Goal: Task Accomplishment & Management: Use online tool/utility

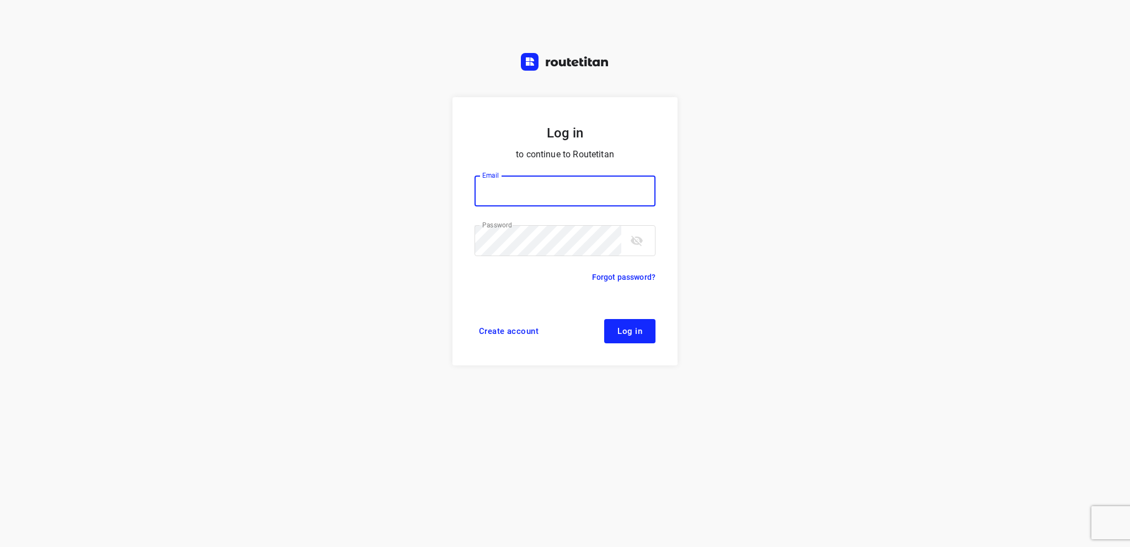
type input "info@tasboomkwekerij.nl"
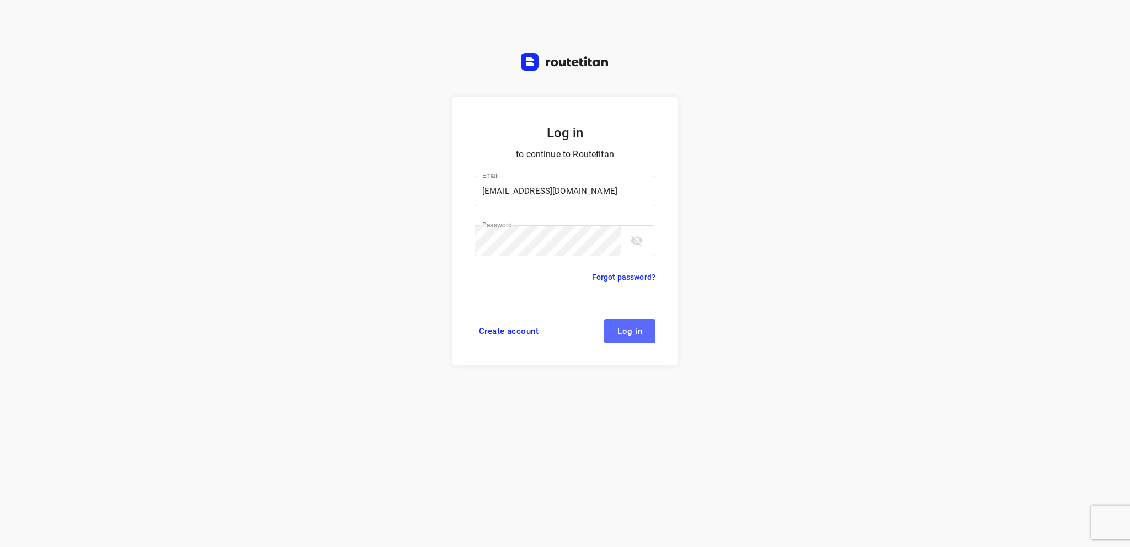
click at [635, 327] on span "Log in" at bounding box center [629, 331] width 25 height 9
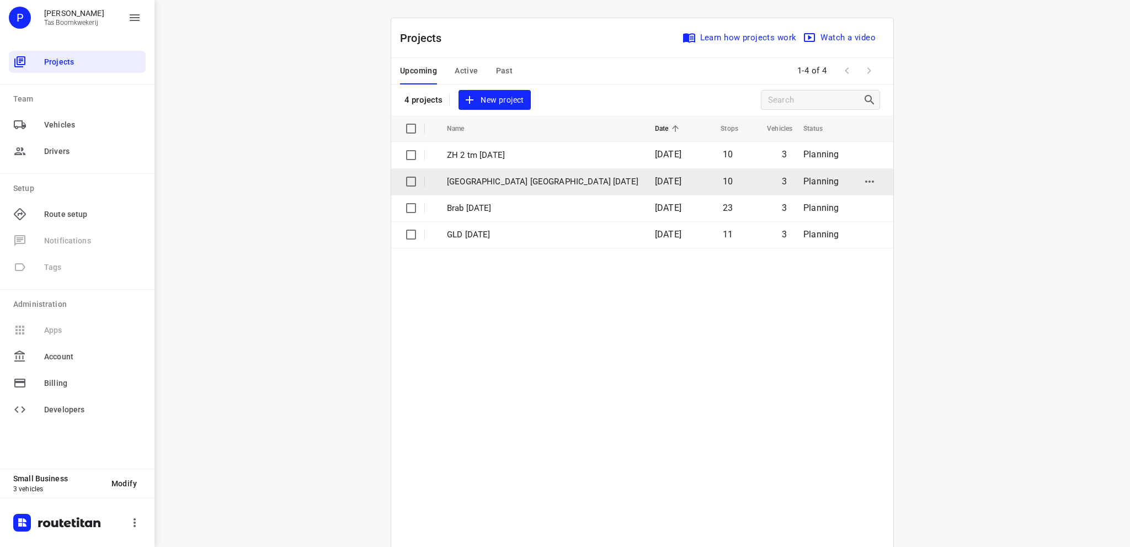
click at [499, 180] on p "Utrecht NH 5 september" at bounding box center [542, 181] width 191 height 13
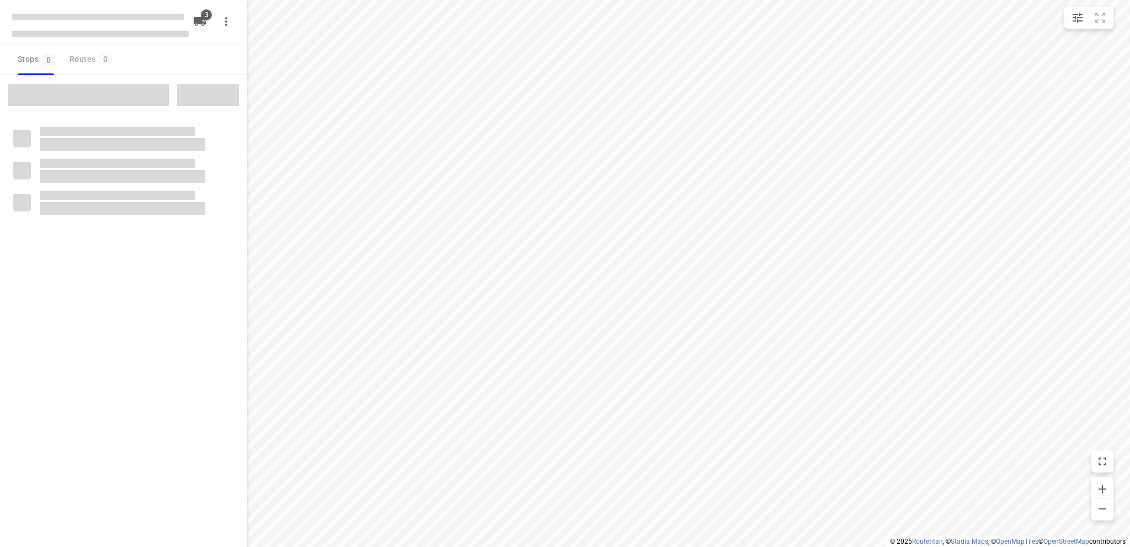
type input "distance"
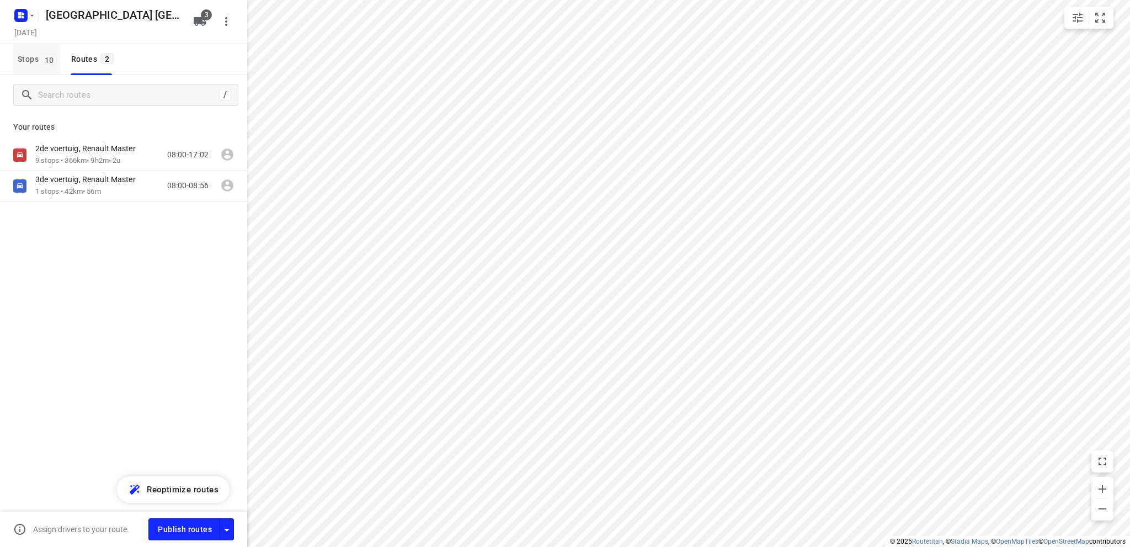
click at [29, 58] on span "Stops 10" at bounding box center [39, 59] width 42 height 14
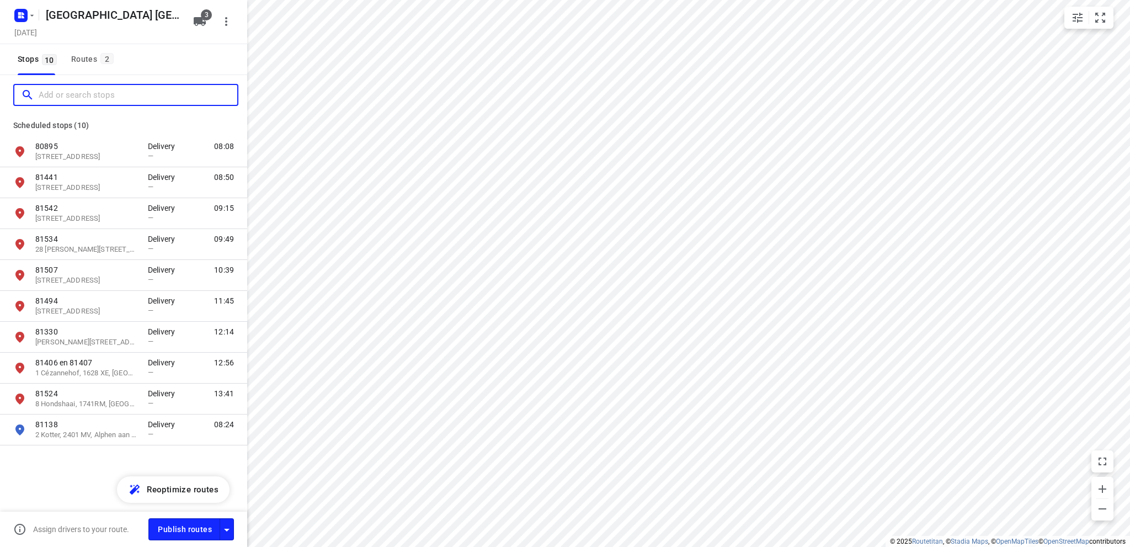
click at [42, 92] on input "Add or search stops" at bounding box center [138, 95] width 199 height 17
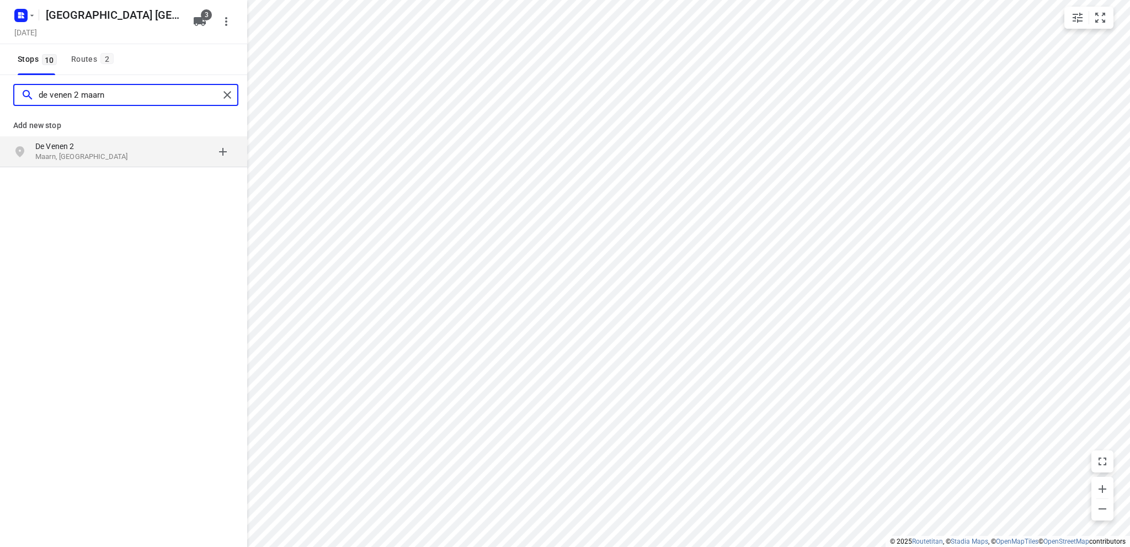
type input "de venen 2 maarn"
click at [138, 149] on p "De Venen 2" at bounding box center [91, 146] width 113 height 11
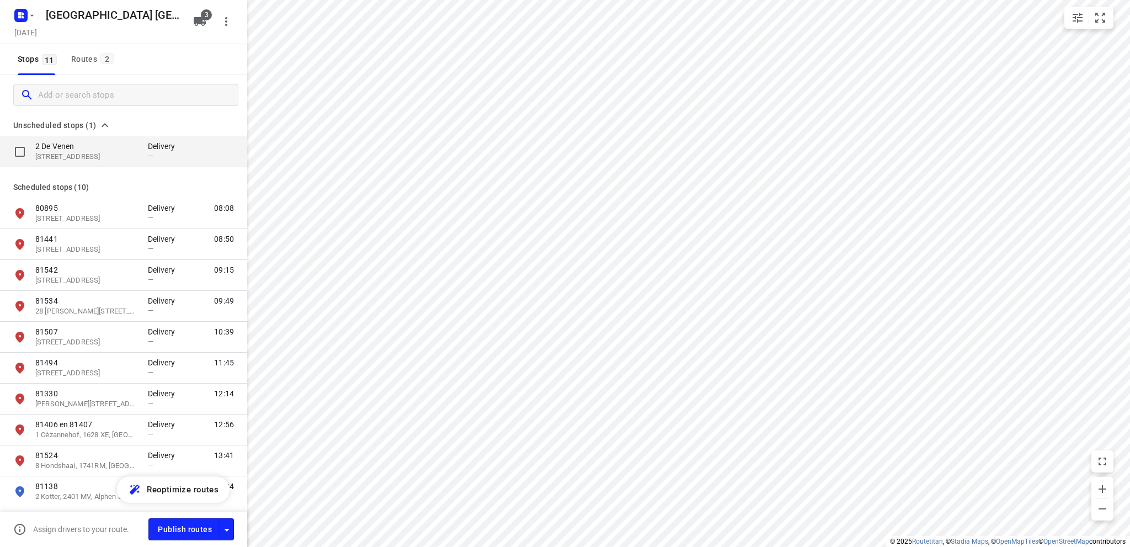
click at [113, 152] on p "3951 LN, Maarn, NL" at bounding box center [85, 157] width 101 height 10
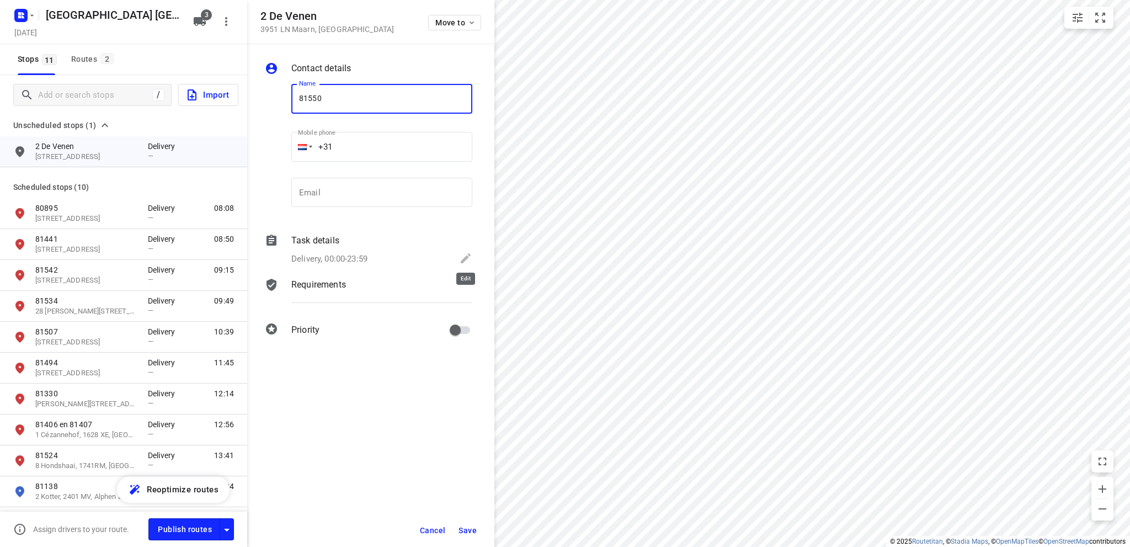
type input "81550"
click at [466, 260] on icon at bounding box center [465, 258] width 13 height 13
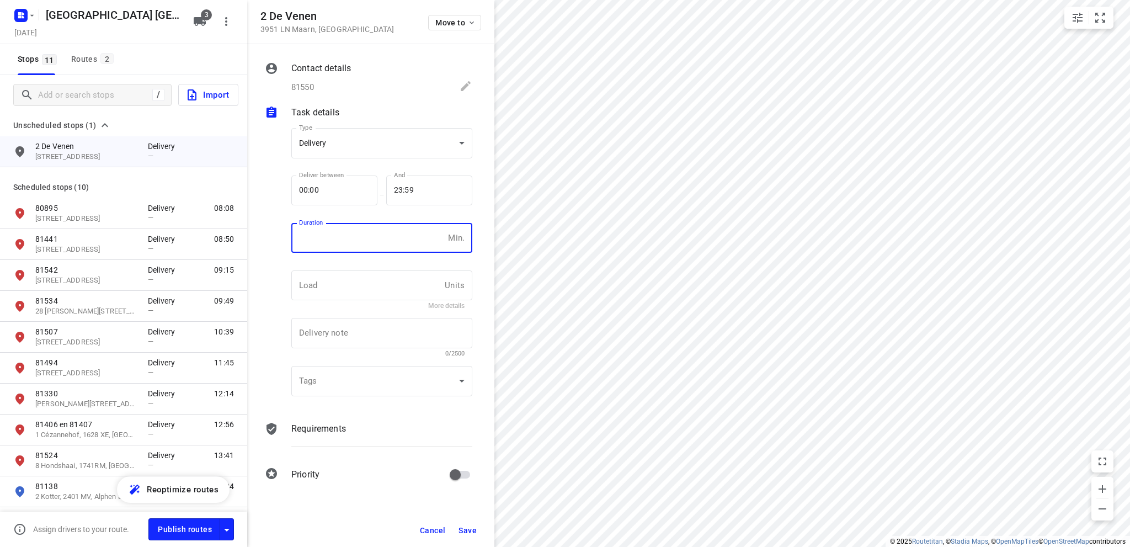
click at [360, 238] on input "number" at bounding box center [367, 238] width 152 height 30
type input "10"
click at [466, 526] on span "Save" at bounding box center [467, 530] width 18 height 9
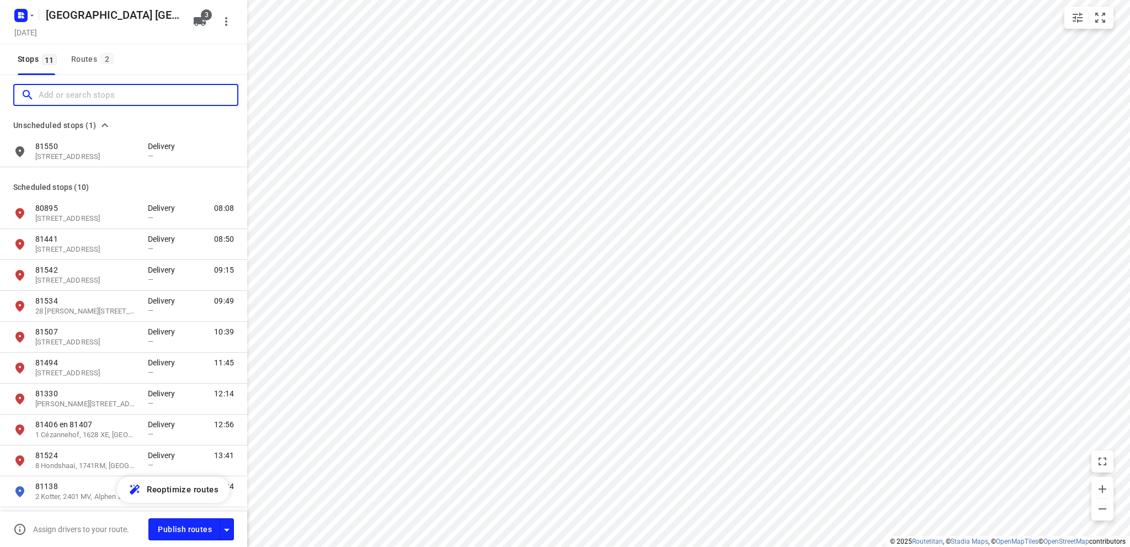
click at [64, 90] on input "Add or search stops" at bounding box center [138, 95] width 199 height 17
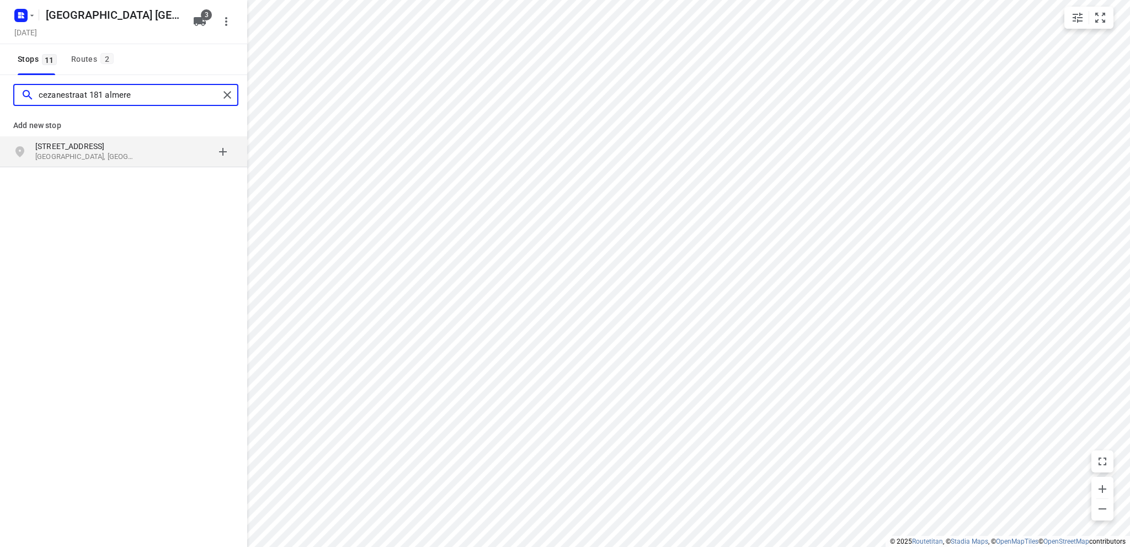
type input "cezanestraat 181 almere"
click at [65, 145] on p "Cézannestraat 181" at bounding box center [85, 146] width 101 height 11
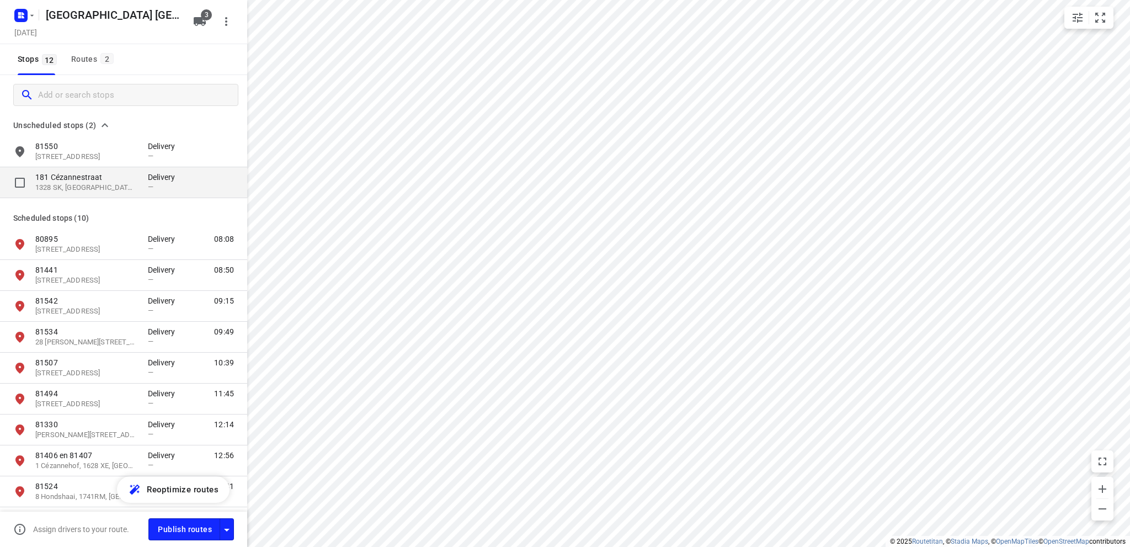
click at [71, 181] on p "181 Cézannestraat" at bounding box center [85, 177] width 101 height 11
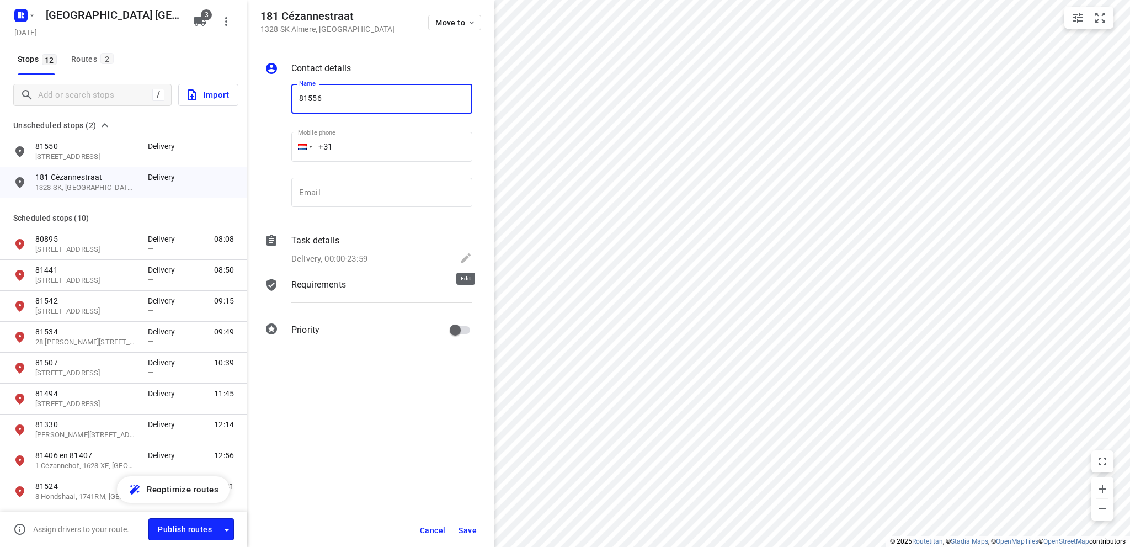
type input "81556"
click at [468, 257] on icon at bounding box center [465, 258] width 13 height 13
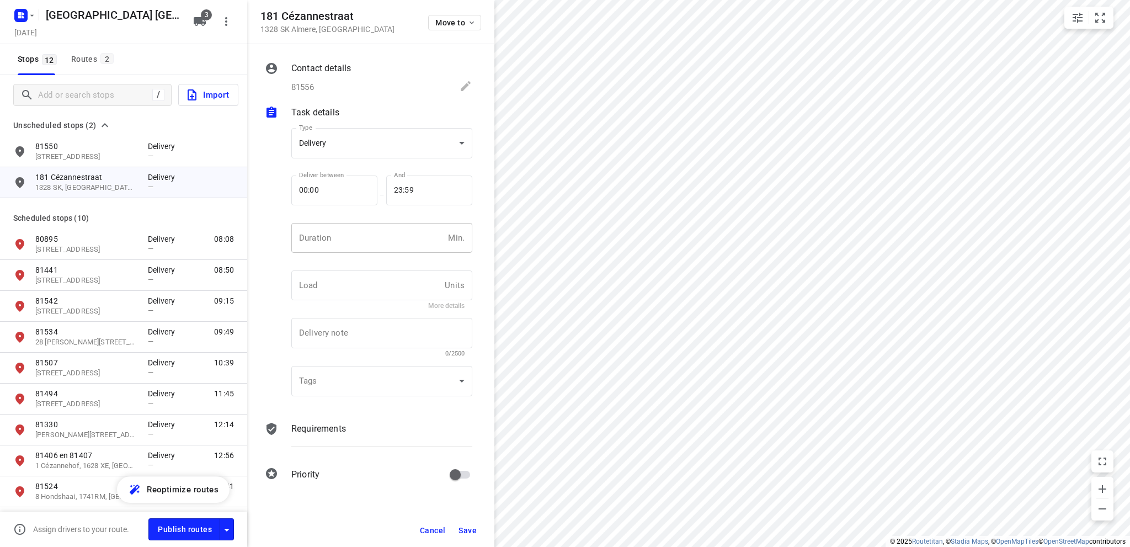
click at [360, 239] on input "number" at bounding box center [367, 238] width 152 height 30
type input "10"
click at [468, 527] on span "Save" at bounding box center [467, 530] width 18 height 9
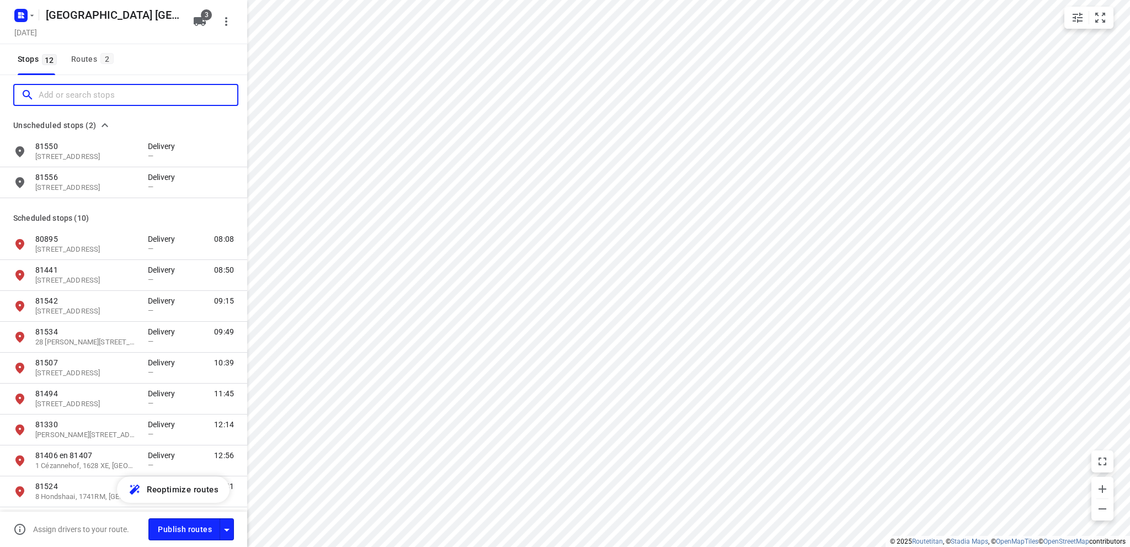
click at [48, 90] on input "Add or search stops" at bounding box center [138, 95] width 199 height 17
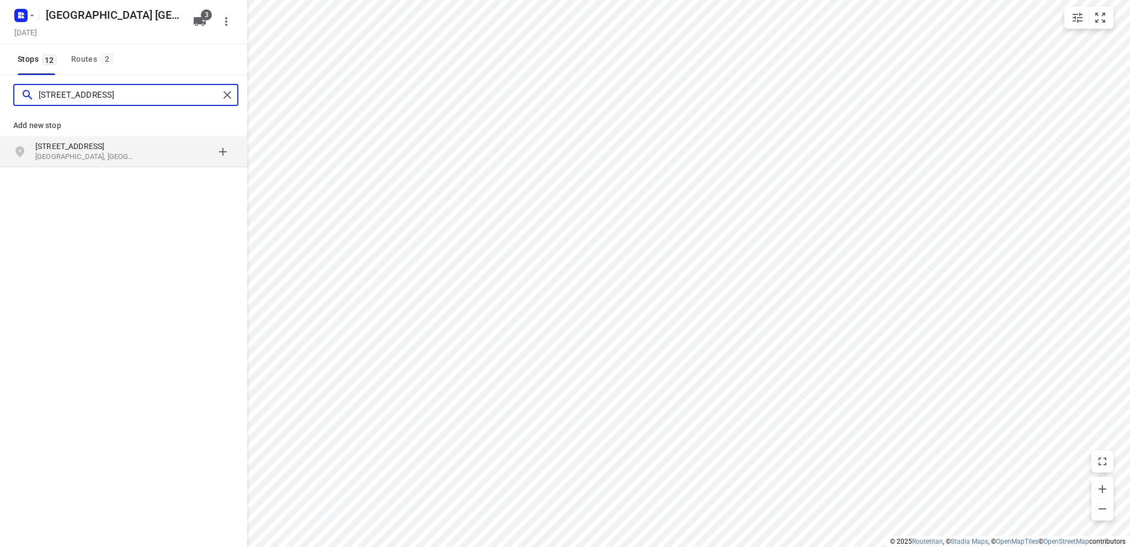
type input "waterweg 3 wester"
click at [84, 154] on p "Westerland, Nederland" at bounding box center [85, 157] width 101 height 10
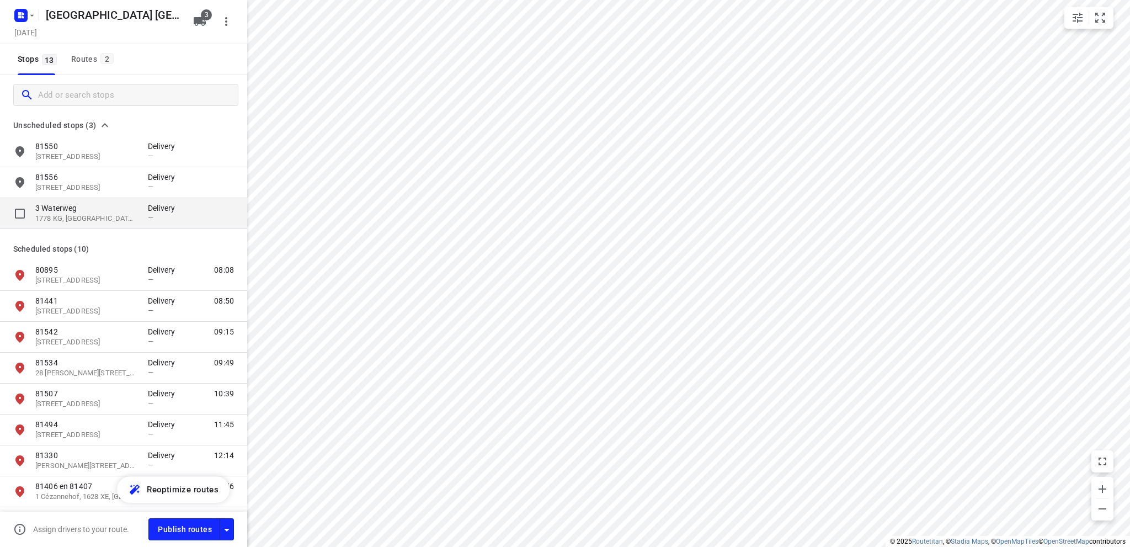
click at [93, 209] on p "3 Waterweg" at bounding box center [85, 207] width 101 height 11
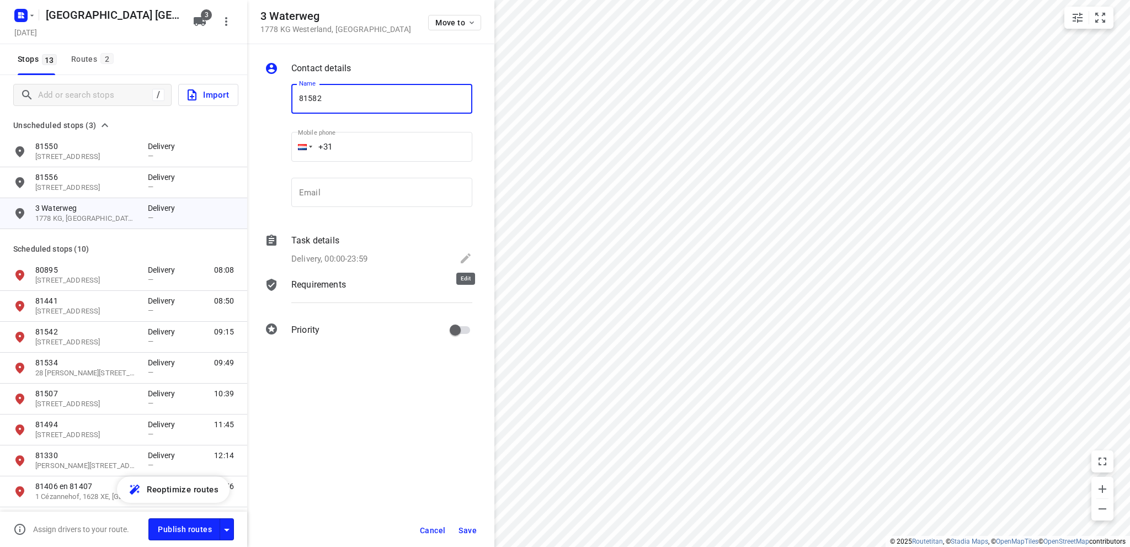
type input "81582"
click at [466, 253] on icon at bounding box center [465, 258] width 13 height 13
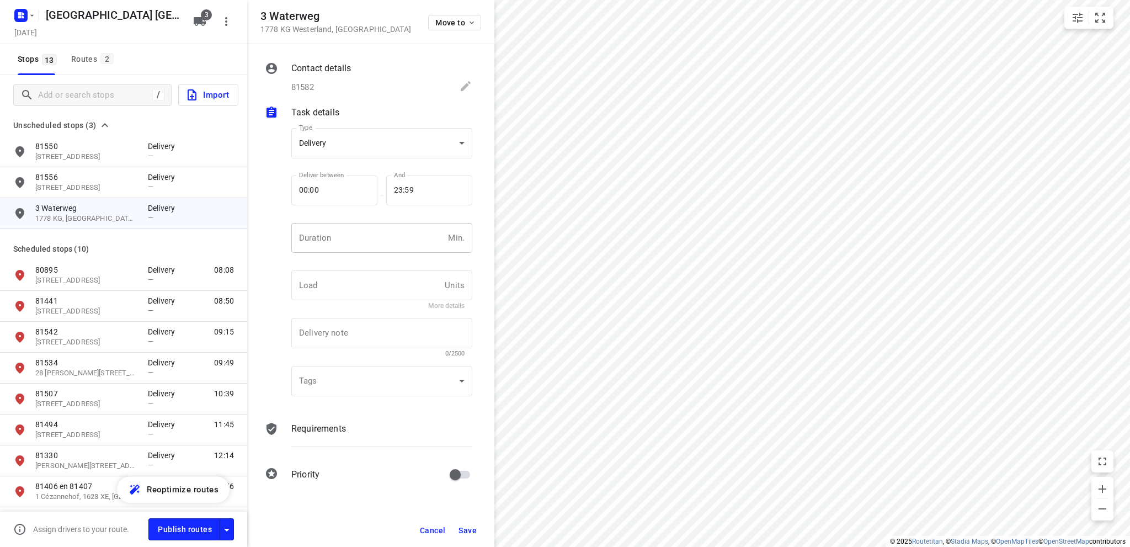
click at [337, 240] on input "number" at bounding box center [367, 238] width 152 height 30
type input "10"
click at [464, 526] on span "Save" at bounding box center [467, 530] width 18 height 9
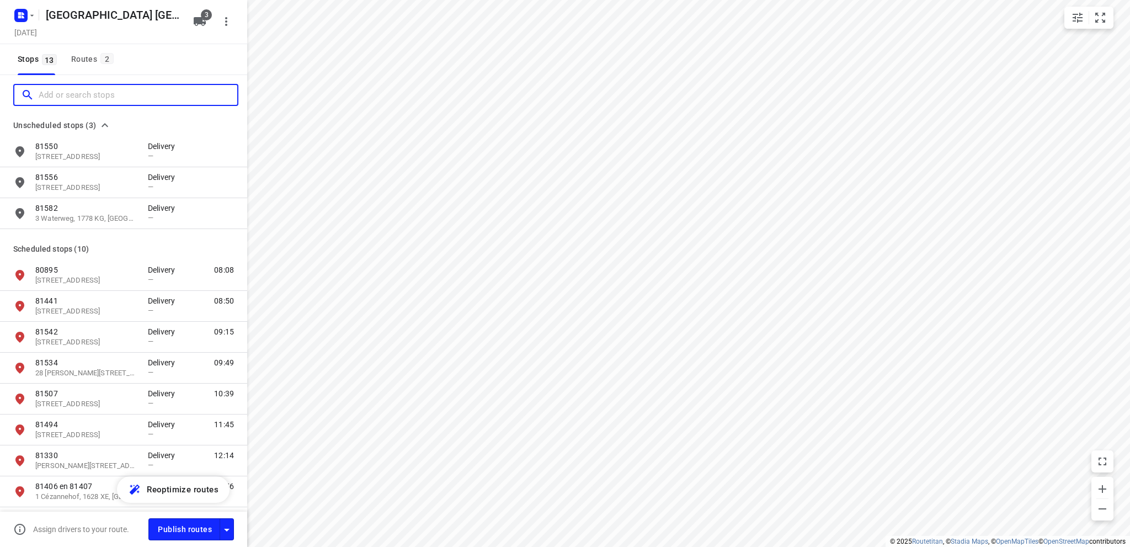
click at [62, 93] on input "Add or search stops" at bounding box center [138, 95] width 199 height 17
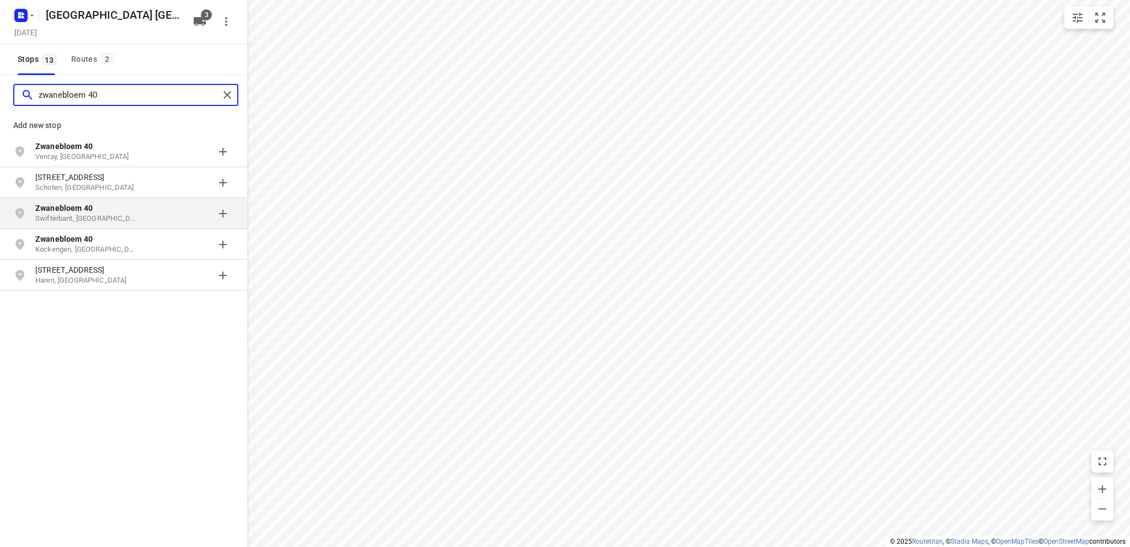
type input "zwanebloem 40"
click at [93, 211] on p "Zwanebloem 40" at bounding box center [85, 207] width 101 height 11
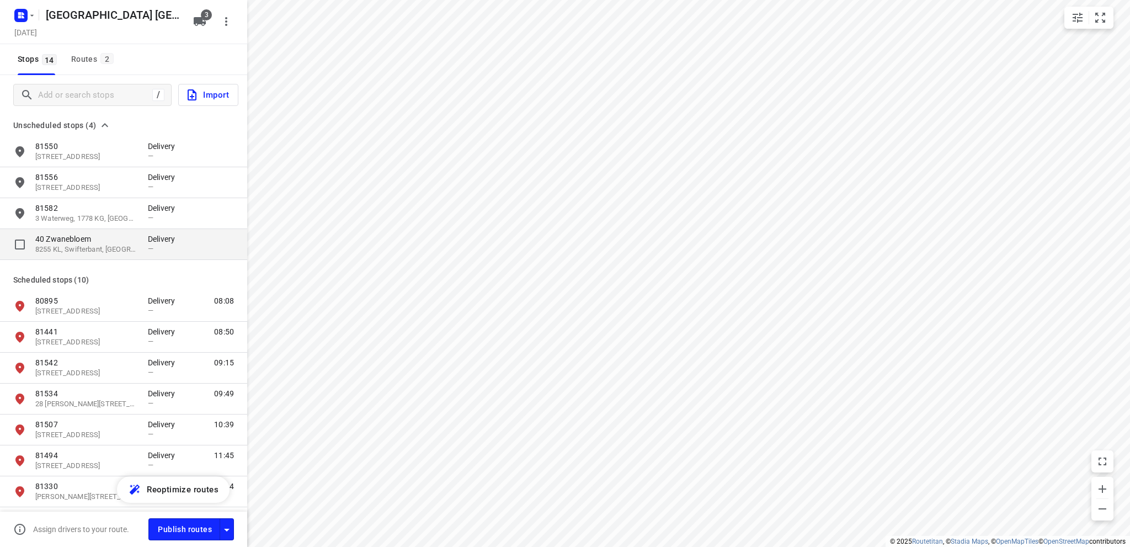
click at [87, 242] on p "40 Zwanebloem" at bounding box center [85, 238] width 101 height 11
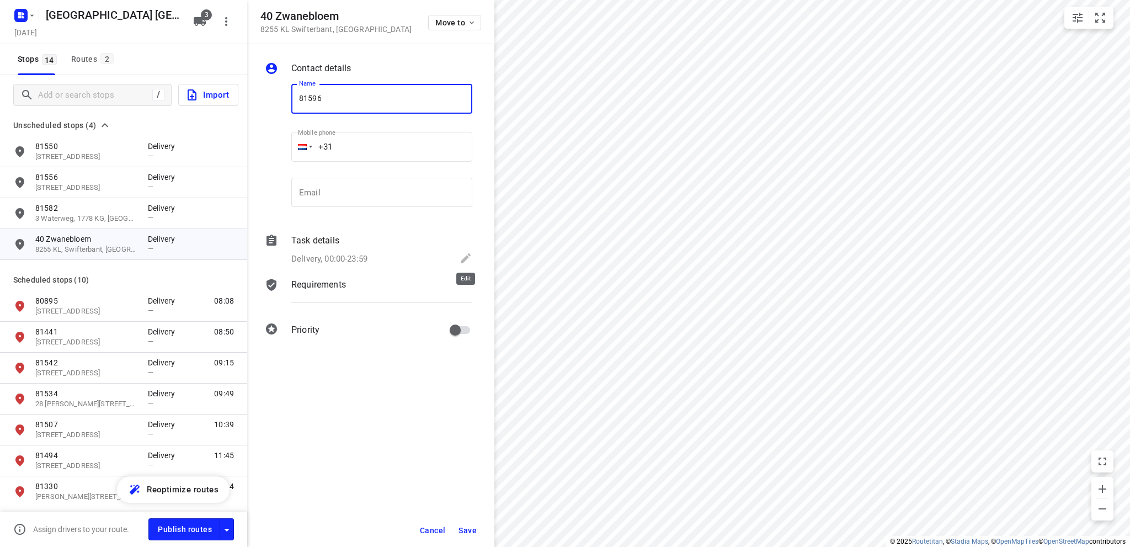
type input "81596"
click at [463, 254] on icon at bounding box center [465, 258] width 13 height 13
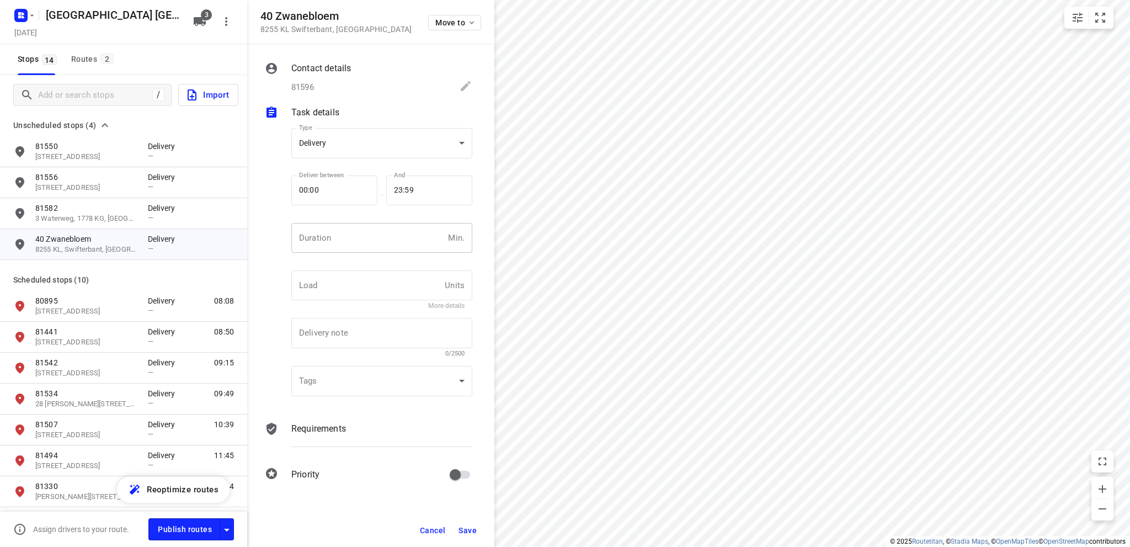
click at [337, 234] on input "number" at bounding box center [367, 238] width 152 height 30
type input "10"
click at [468, 526] on span "Save" at bounding box center [467, 530] width 18 height 9
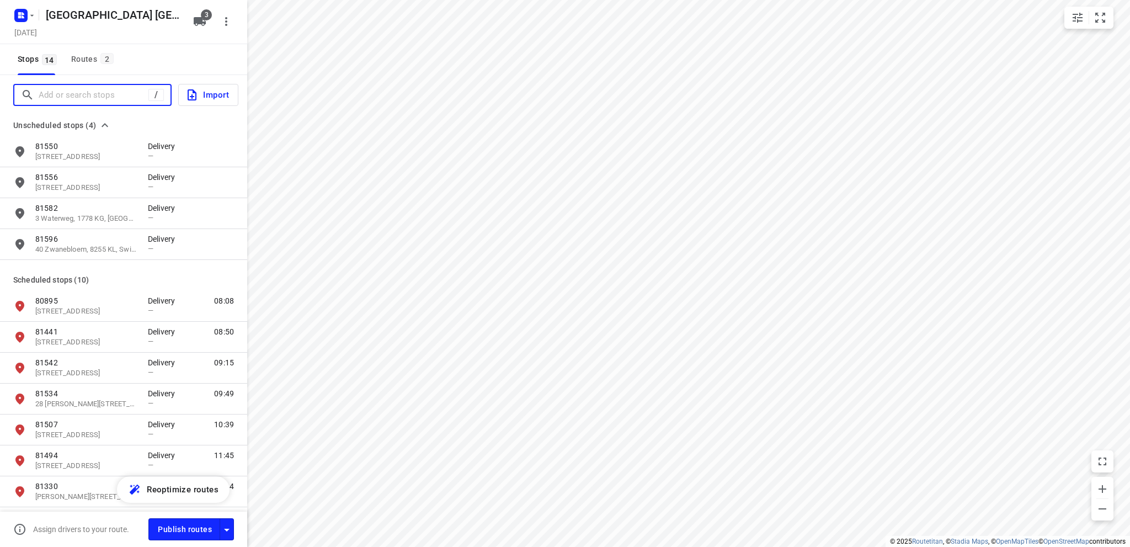
click at [78, 94] on input "Add or search stops" at bounding box center [94, 95] width 110 height 17
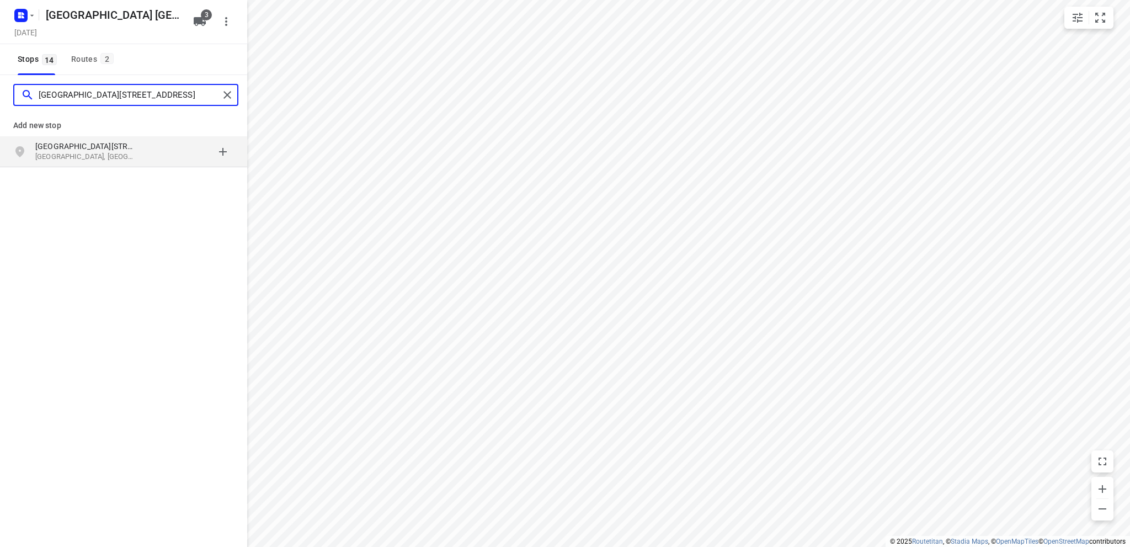
type input "hendrik sienskestraat 9"
click at [61, 153] on p "Amsterdam, Nederland" at bounding box center [85, 157] width 101 height 10
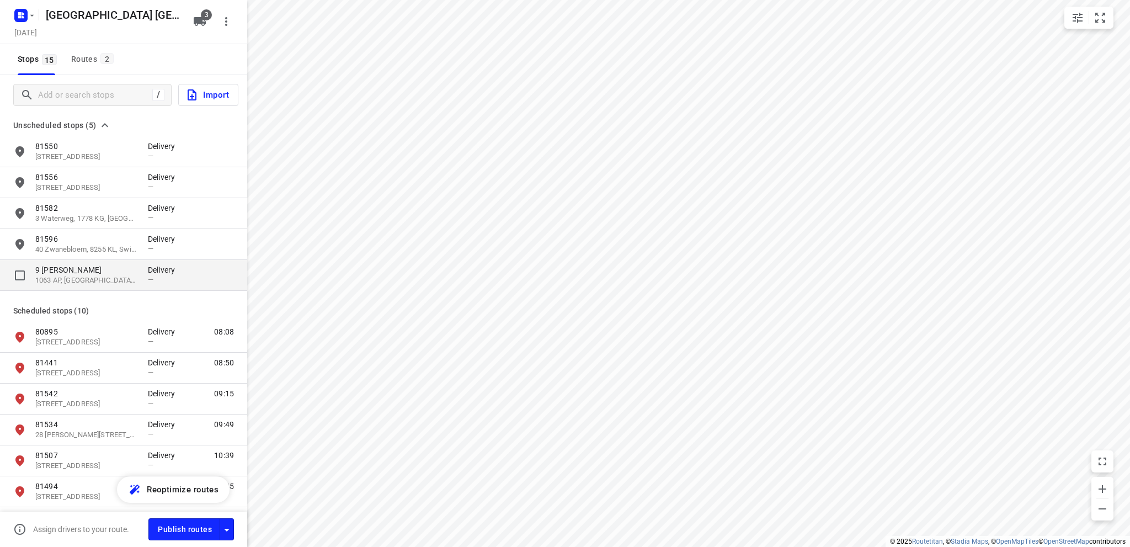
click at [67, 272] on p "9 Hendrik Dienskestraat" at bounding box center [85, 269] width 101 height 11
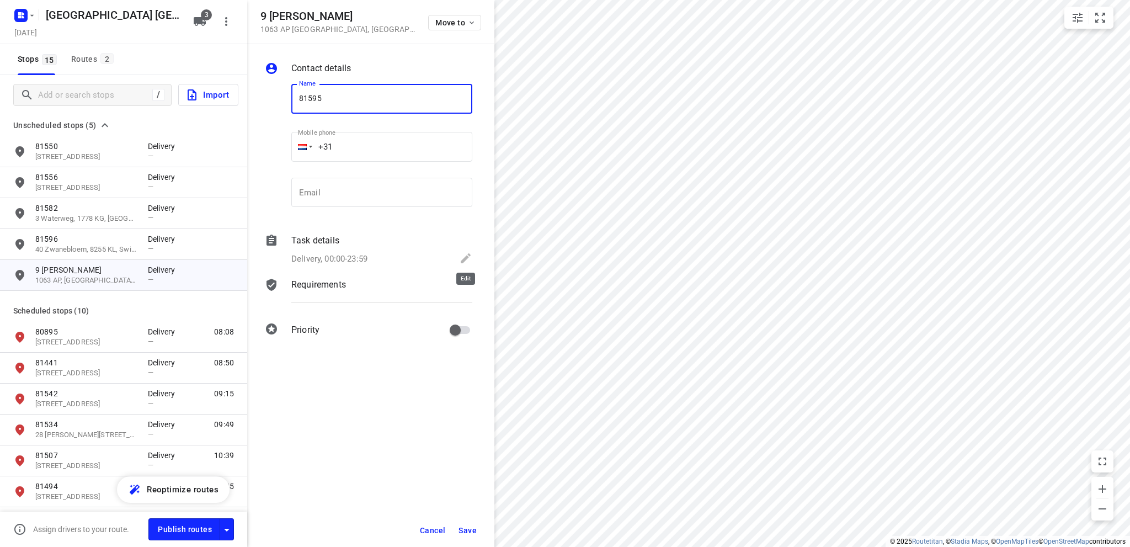
type input "81595"
click at [468, 257] on icon at bounding box center [466, 258] width 10 height 10
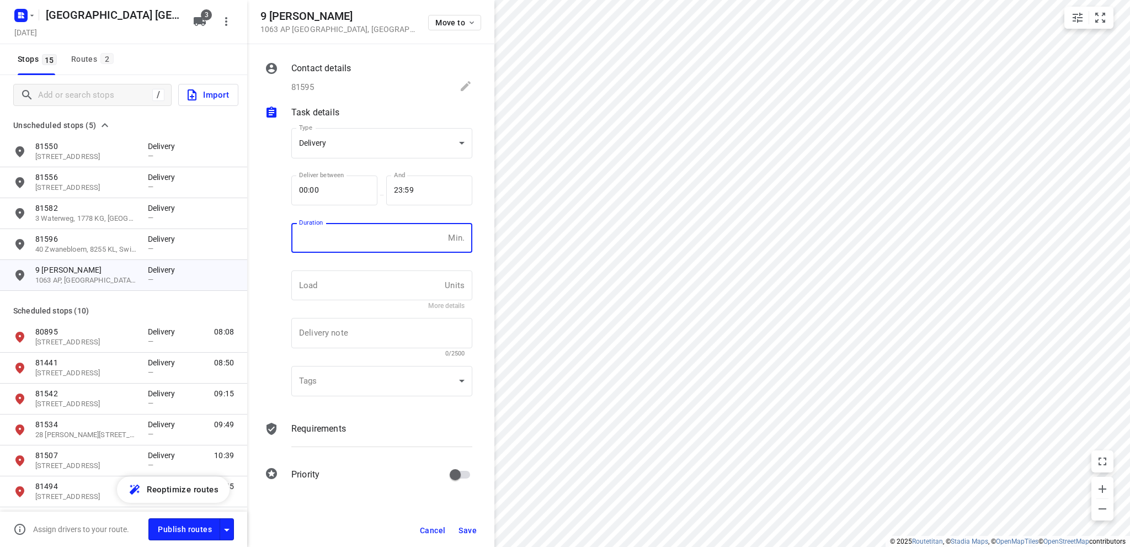
click at [349, 239] on input "number" at bounding box center [367, 238] width 152 height 30
type input "10"
click at [467, 529] on span "Save" at bounding box center [467, 530] width 18 height 9
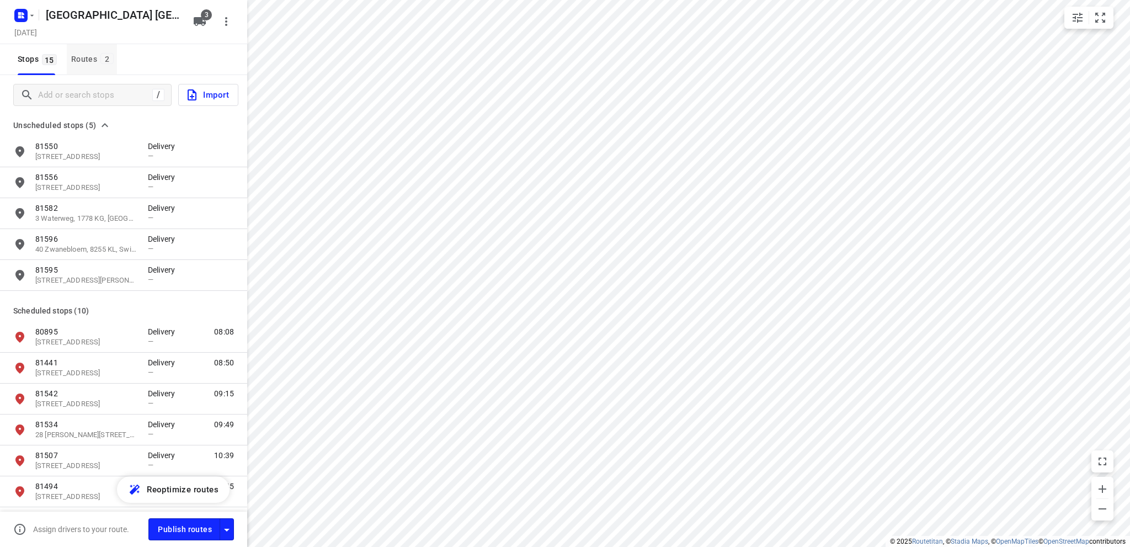
click at [94, 55] on div "Routes 2" at bounding box center [94, 59] width 46 height 14
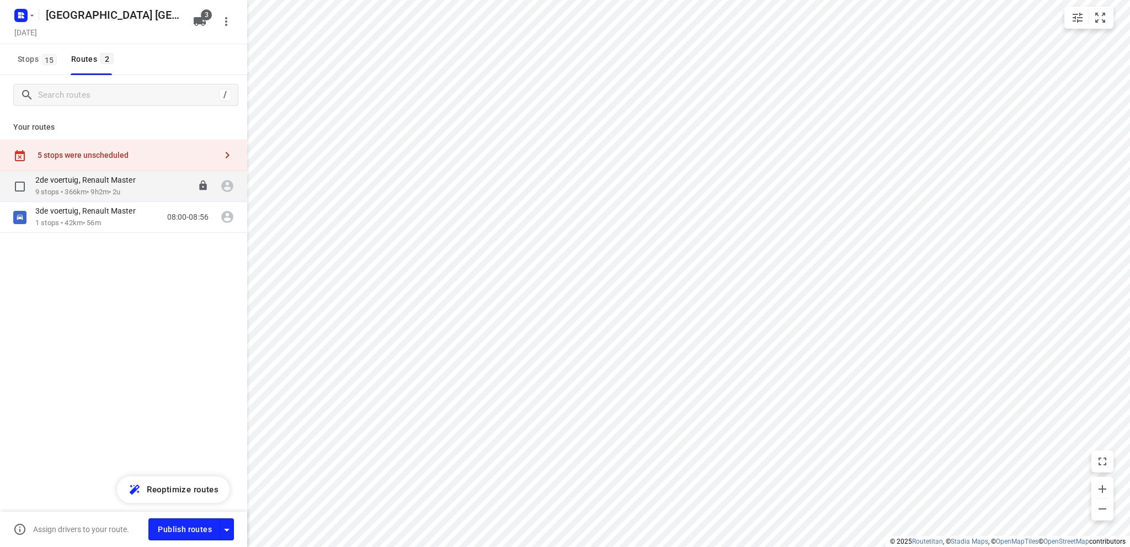
click at [79, 186] on div "2de voertuig, Renault Master" at bounding box center [90, 181] width 111 height 12
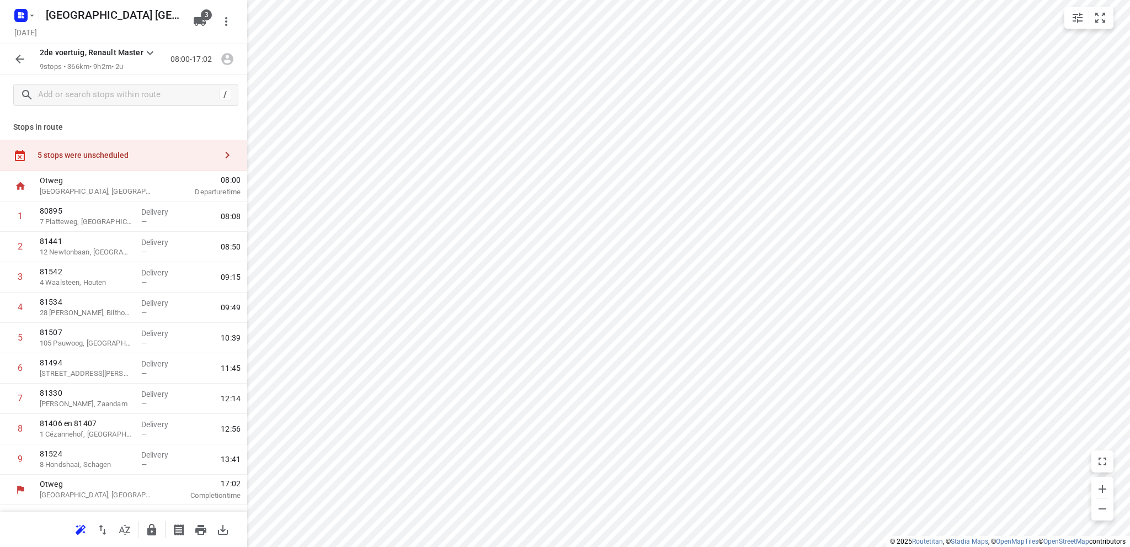
click at [83, 156] on div "5 stops were unscheduled" at bounding box center [127, 155] width 179 height 9
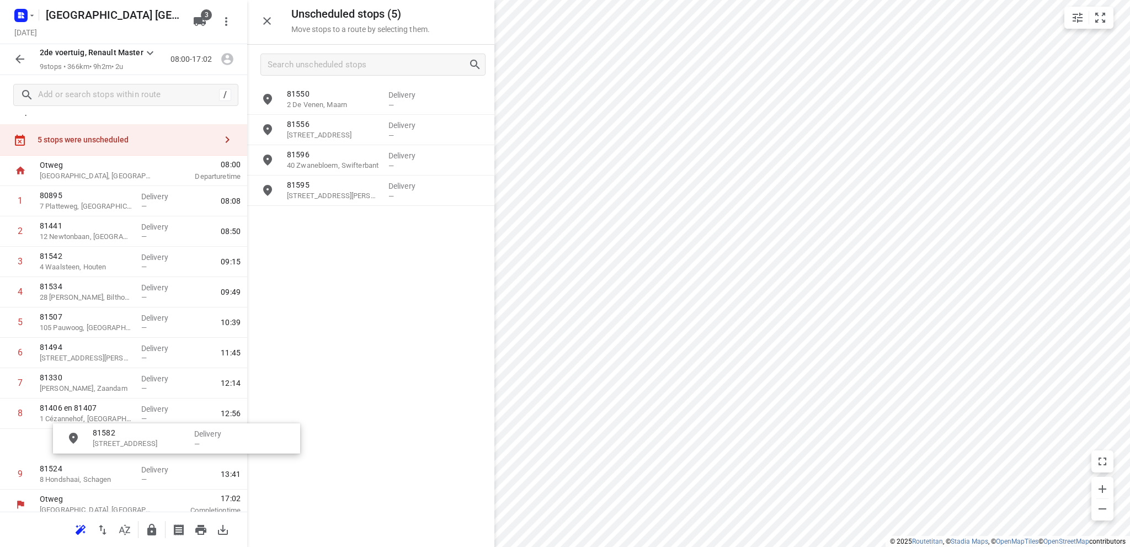
scroll to position [31, 2]
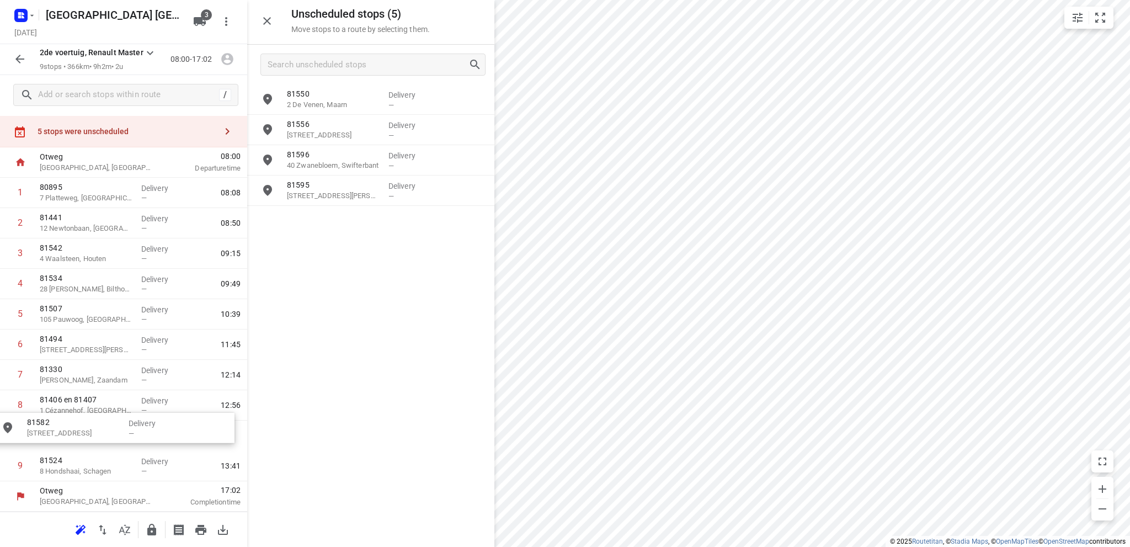
drag, startPoint x: 338, startPoint y: 170, endPoint x: 73, endPoint y: 438, distance: 376.8
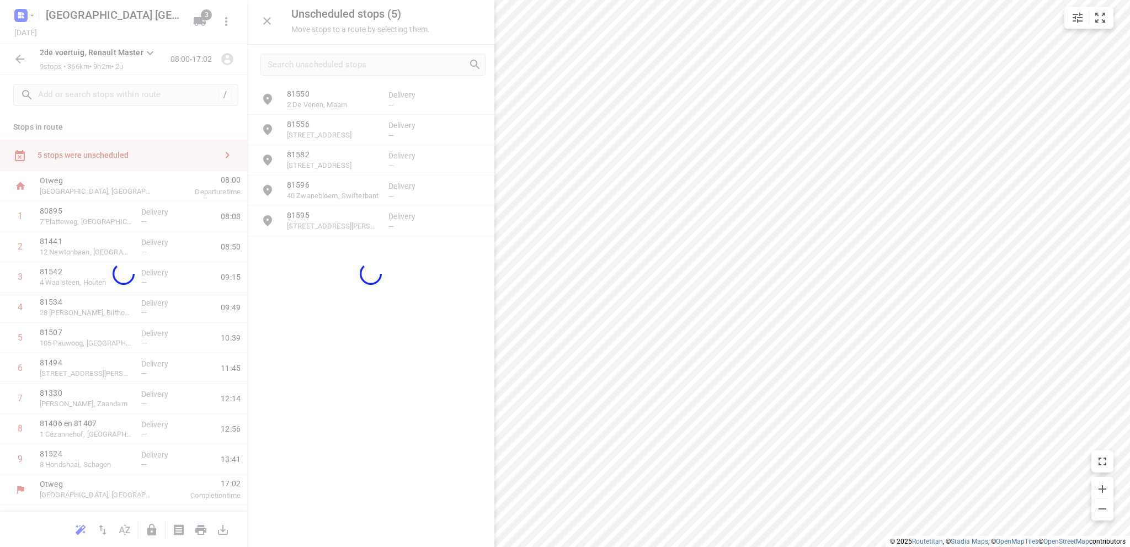
scroll to position [0, 0]
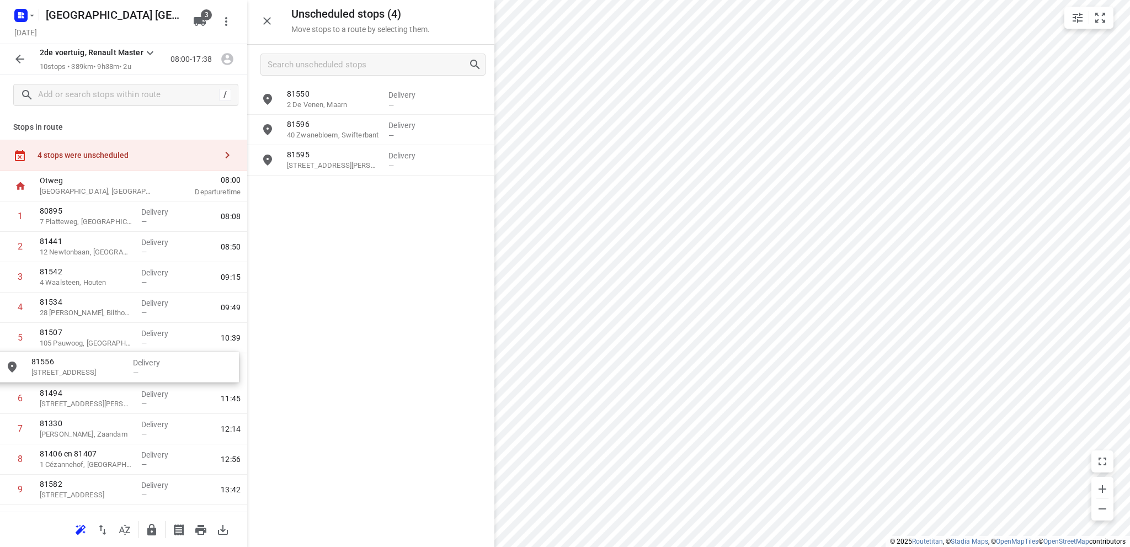
drag, startPoint x: 333, startPoint y: 132, endPoint x: 71, endPoint y: 372, distance: 355.2
drag, startPoint x: 341, startPoint y: 136, endPoint x: 86, endPoint y: 373, distance: 348.1
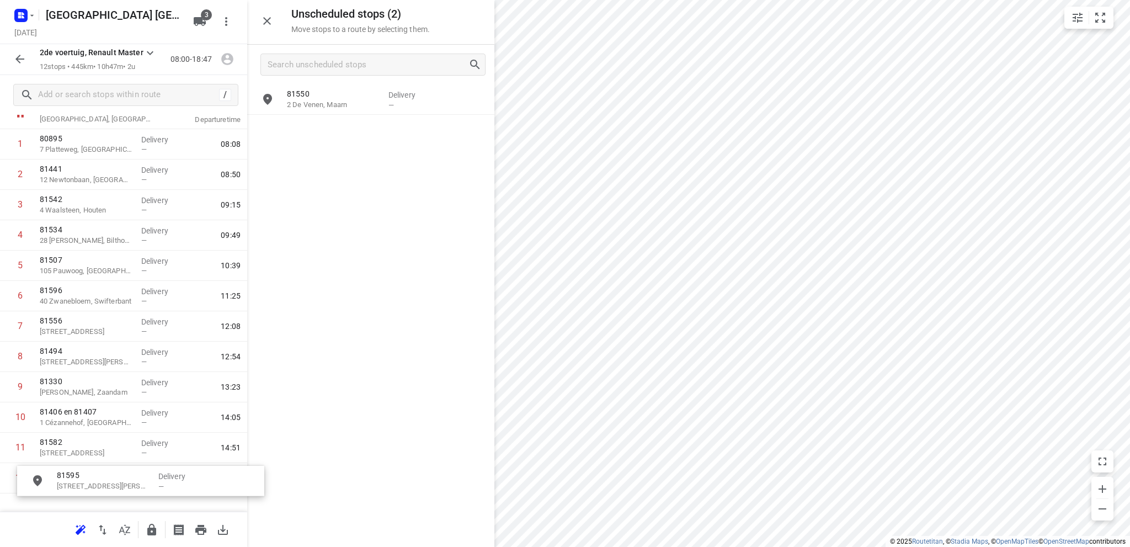
scroll to position [123, 1]
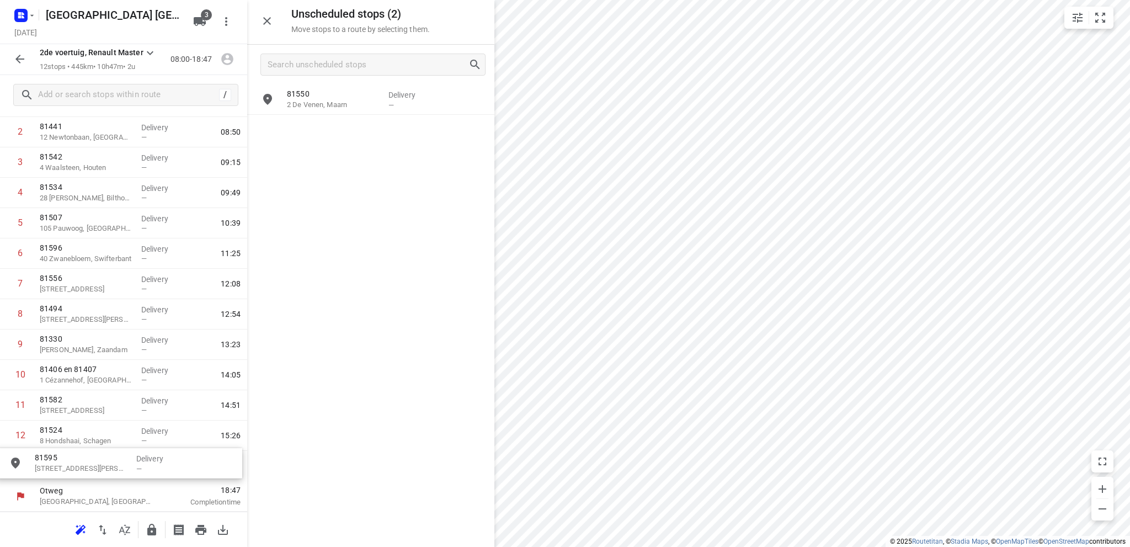
drag, startPoint x: 313, startPoint y: 134, endPoint x: 58, endPoint y: 467, distance: 419.3
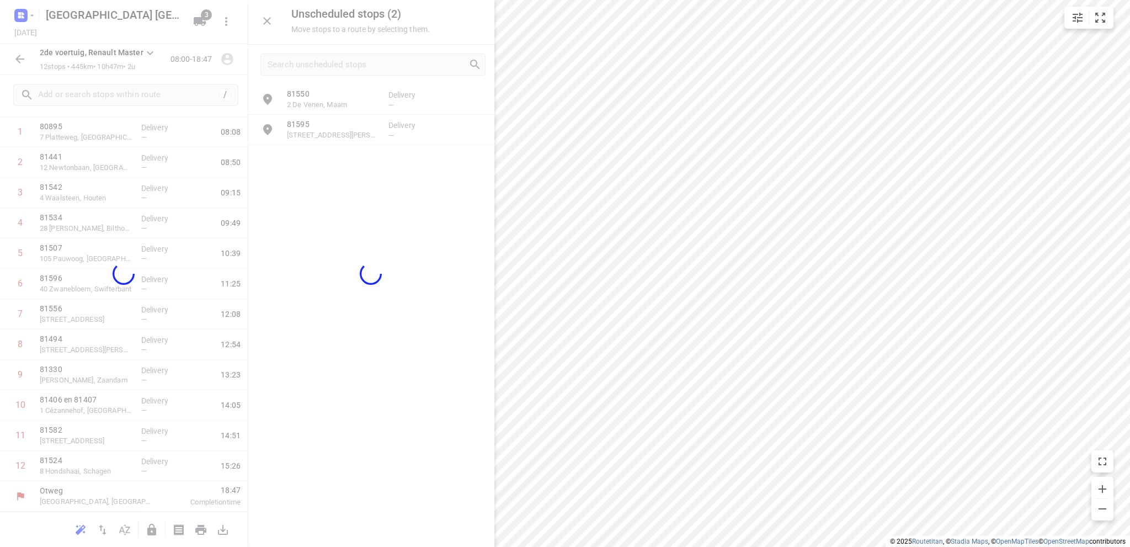
scroll to position [84, 0]
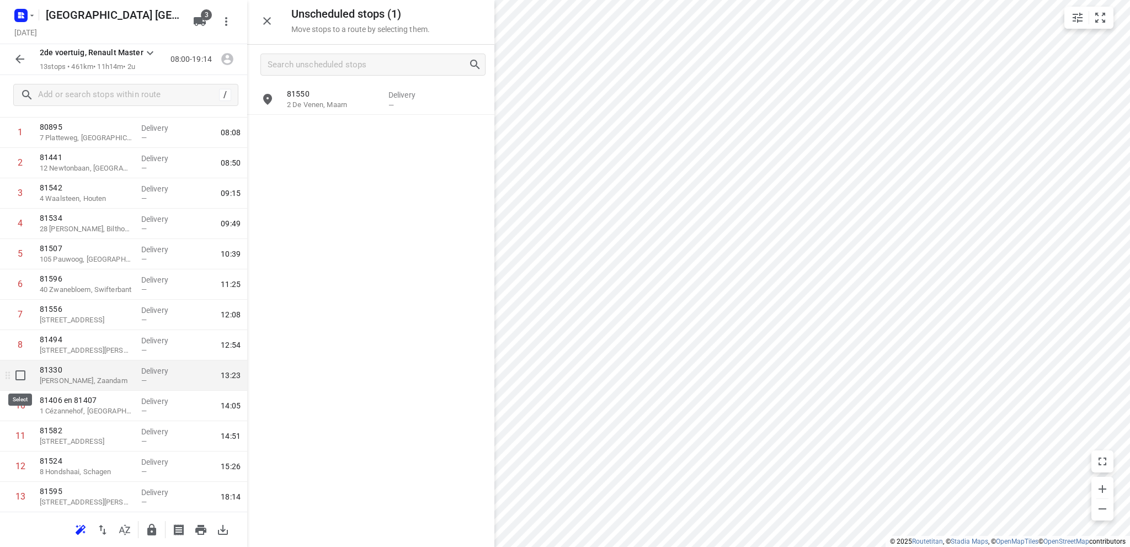
click at [20, 371] on input "checkbox" at bounding box center [20, 375] width 22 height 22
checkbox input "true"
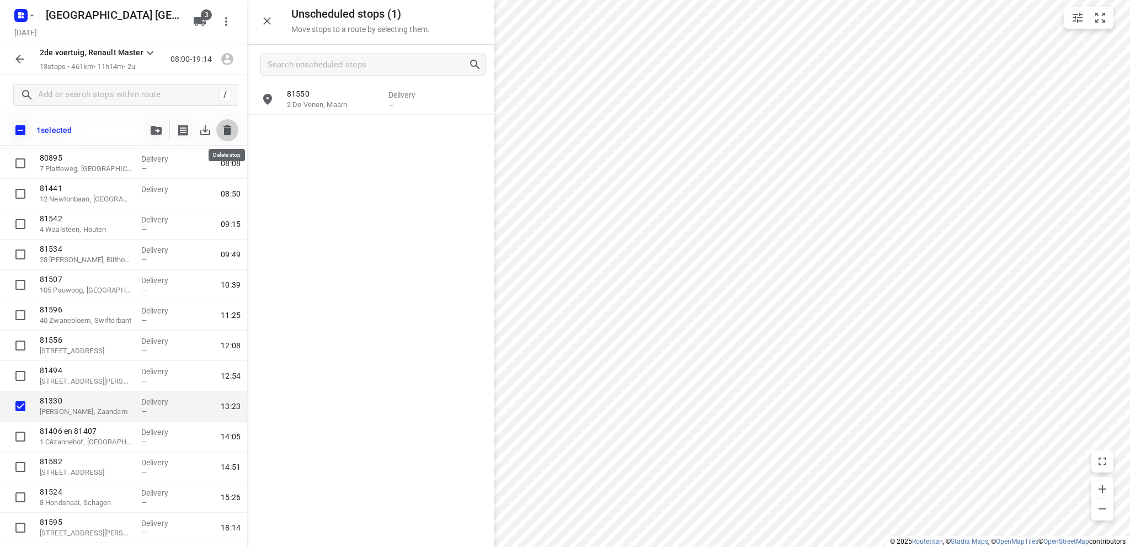
click at [226, 126] on icon "button" at bounding box center [227, 130] width 8 height 10
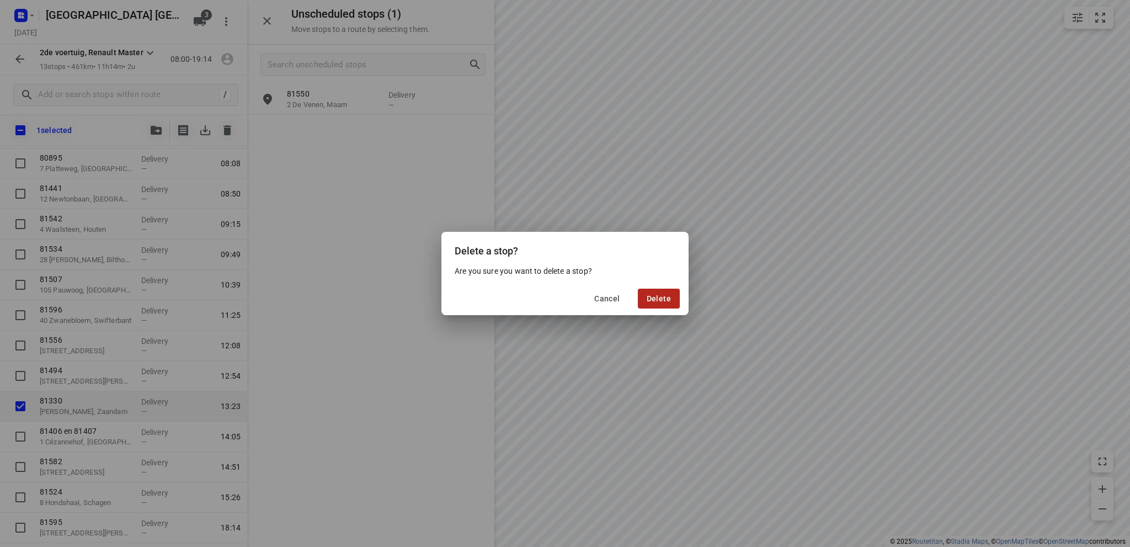
click at [659, 295] on span "Delete" at bounding box center [658, 298] width 24 height 9
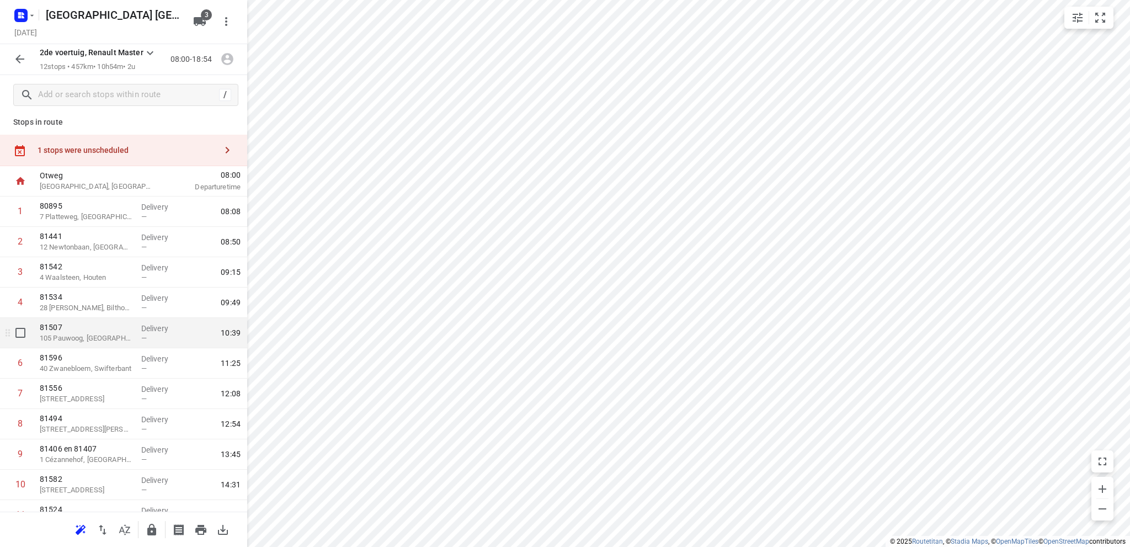
scroll to position [0, 0]
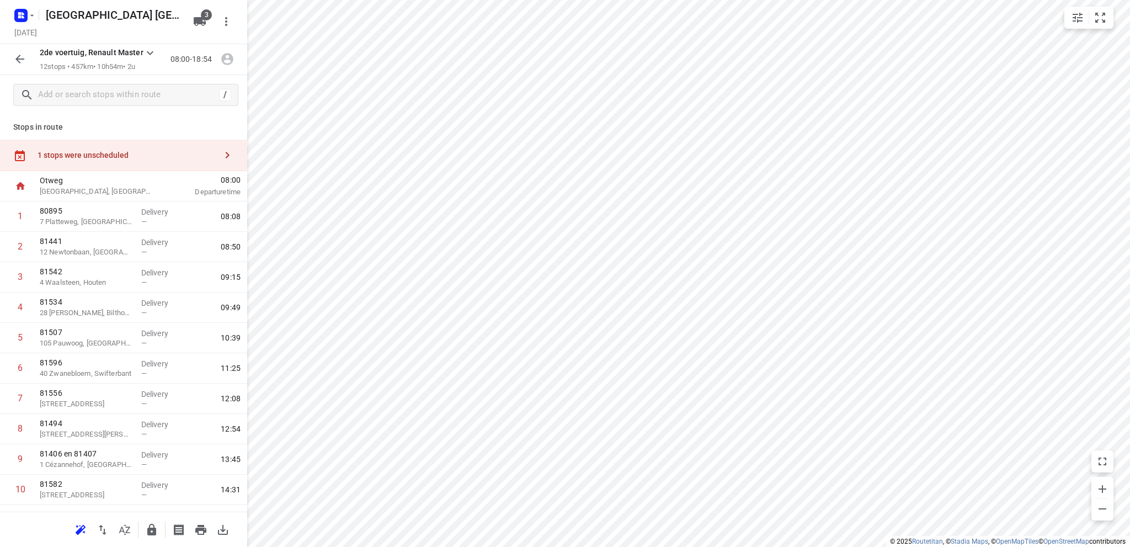
click at [110, 157] on div "1 stops were unscheduled" at bounding box center [127, 155] width 179 height 9
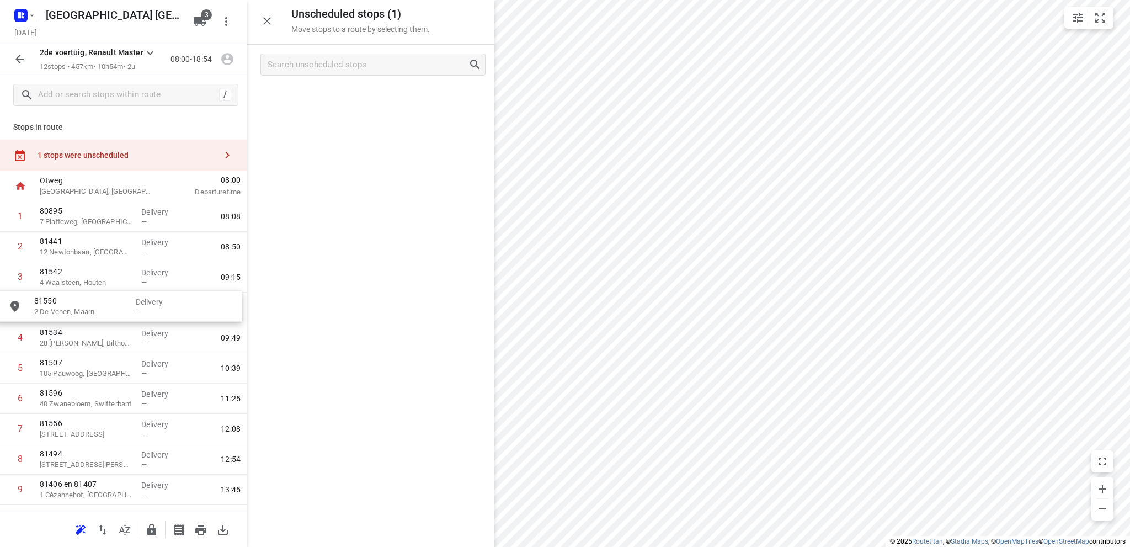
drag, startPoint x: 339, startPoint y: 105, endPoint x: 83, endPoint y: 312, distance: 329.5
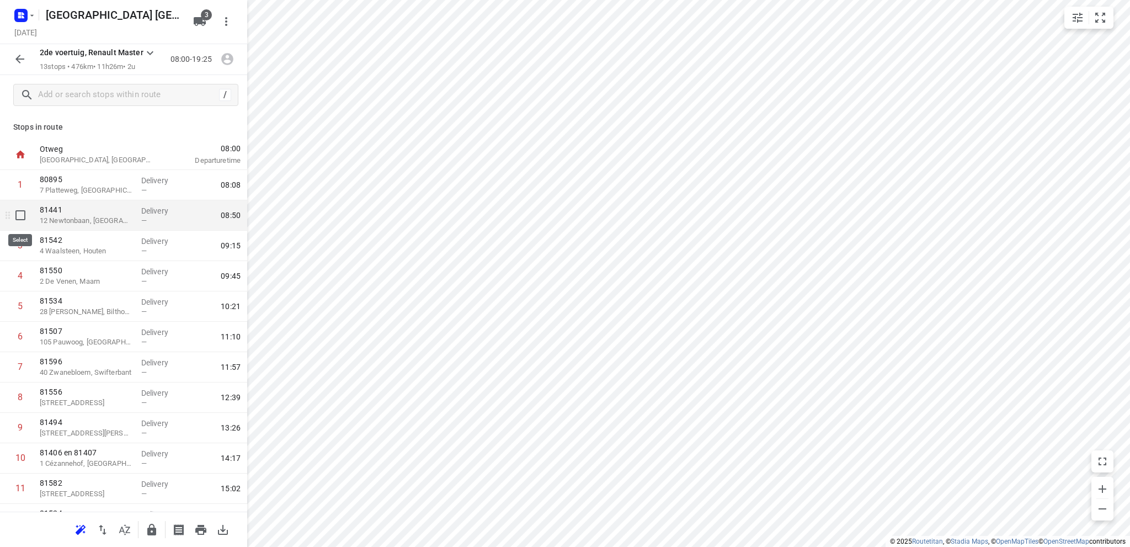
click at [17, 211] on input "checkbox" at bounding box center [20, 215] width 22 height 22
checkbox input "true"
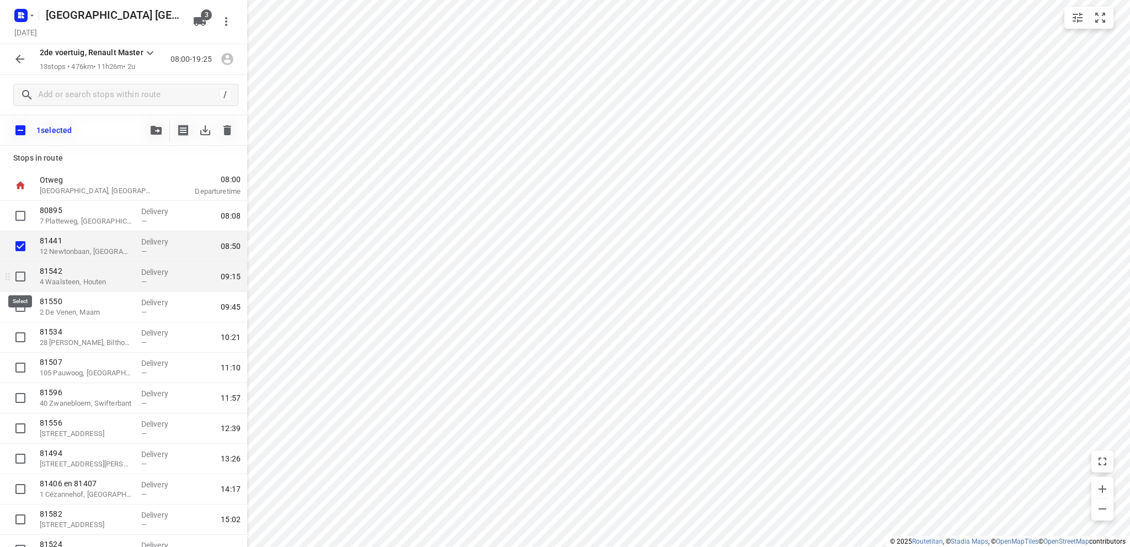
click at [18, 272] on input "checkbox" at bounding box center [20, 276] width 22 height 22
checkbox input "true"
click at [19, 308] on input "checkbox" at bounding box center [20, 307] width 22 height 22
checkbox input "true"
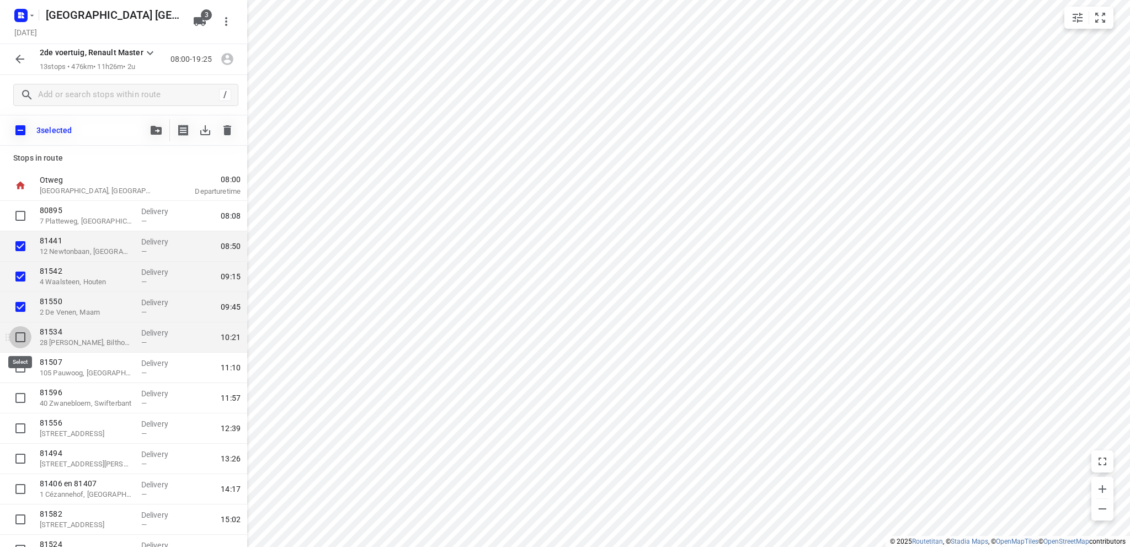
click at [22, 334] on input "checkbox" at bounding box center [20, 337] width 22 height 22
checkbox input "true"
click at [154, 127] on icon "button" at bounding box center [156, 130] width 11 height 9
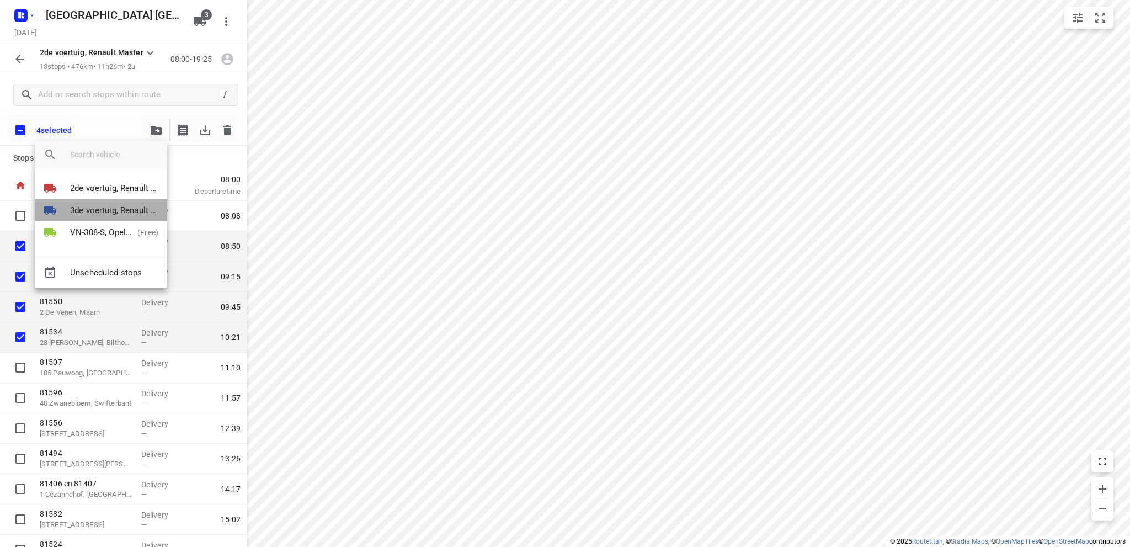
click at [103, 207] on p "3de voertuig, Renault Master" at bounding box center [114, 210] width 88 height 13
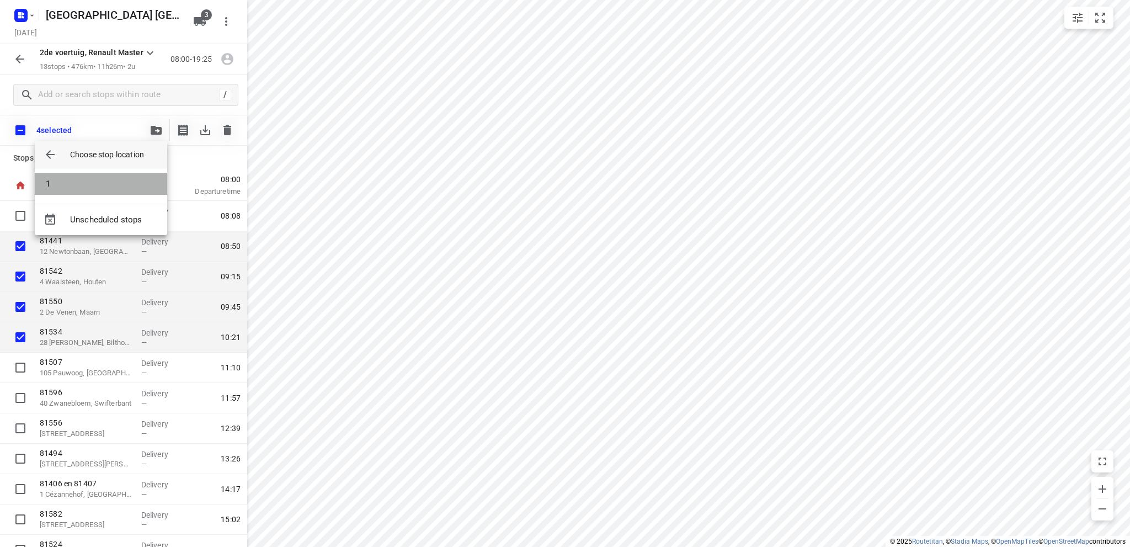
click at [95, 185] on li "1" at bounding box center [101, 184] width 132 height 22
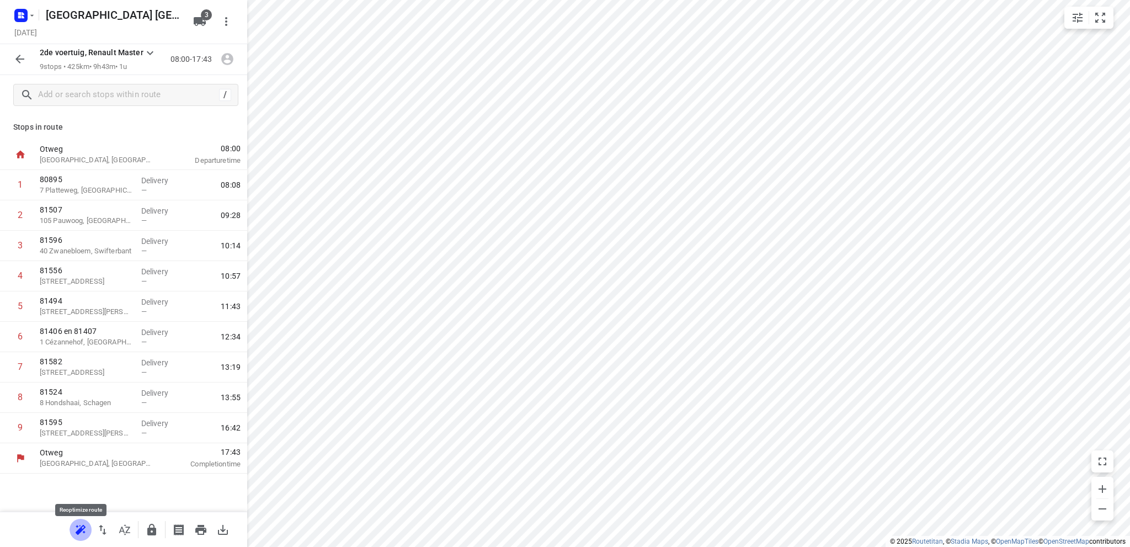
click at [82, 526] on icon "button" at bounding box center [81, 529] width 10 height 9
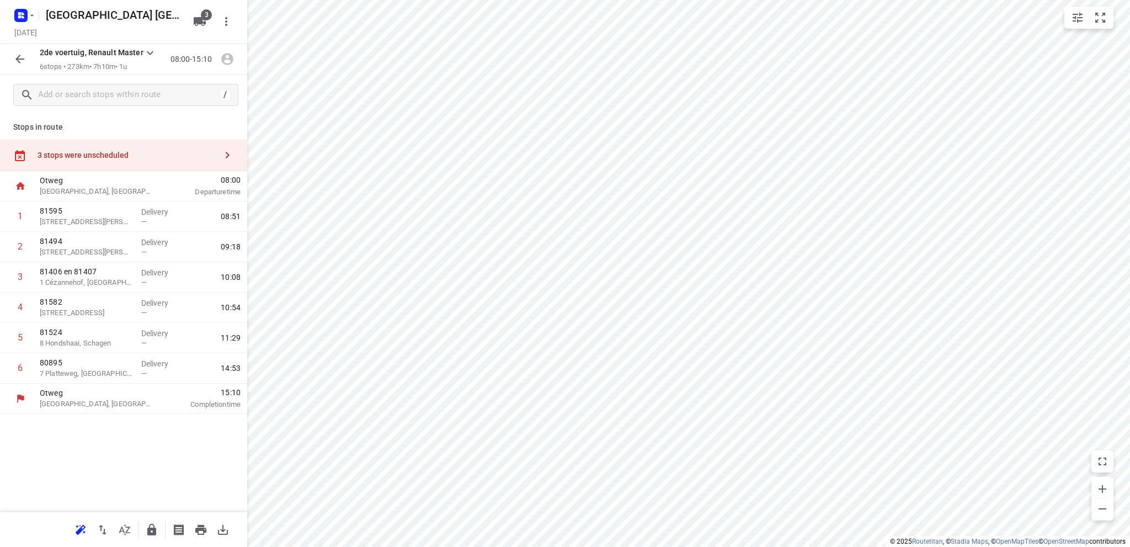
click at [90, 152] on div "3 stops were unscheduled" at bounding box center [127, 155] width 179 height 9
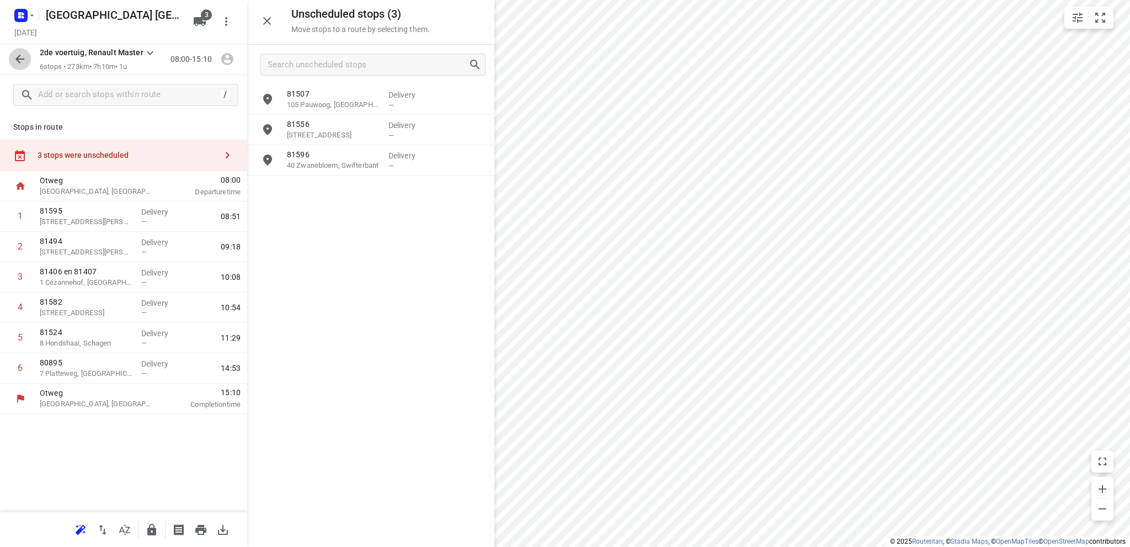
click at [18, 57] on icon "button" at bounding box center [19, 59] width 9 height 9
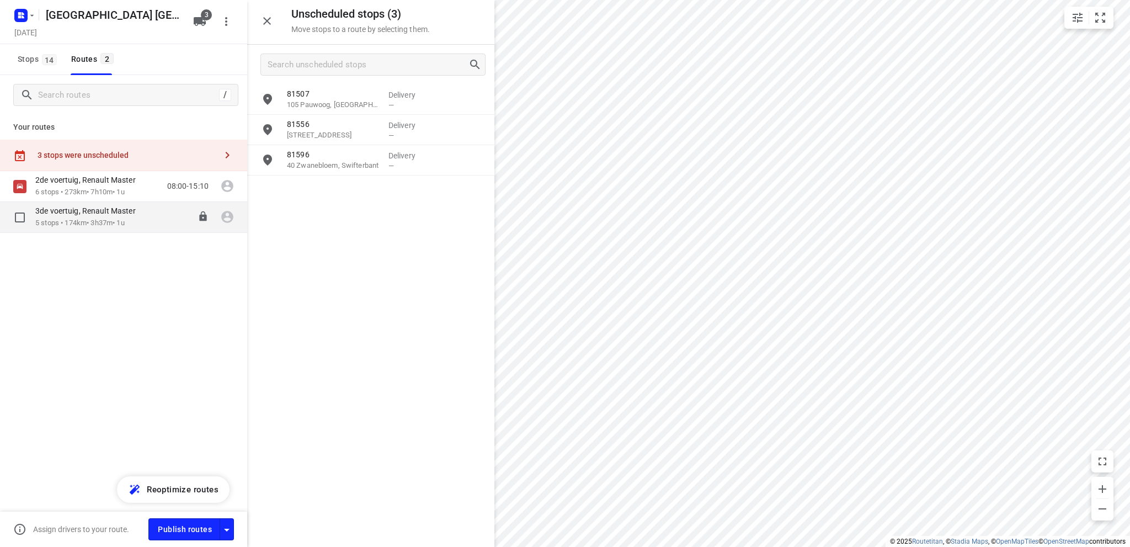
click at [62, 218] on p "5 stops • 174km • 3h37m • 1u" at bounding box center [90, 223] width 111 height 10
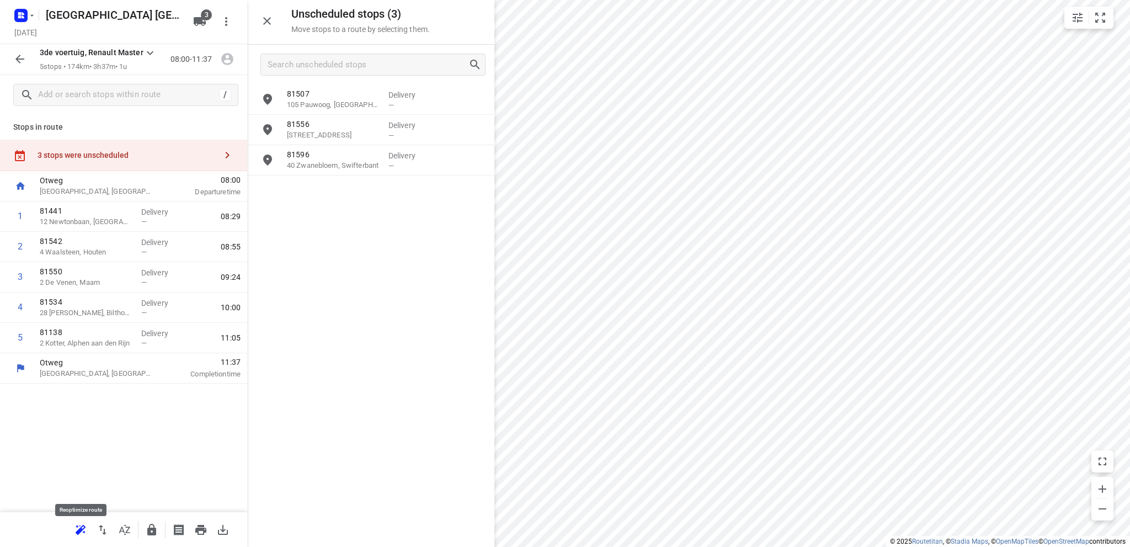
click at [80, 527] on icon "button" at bounding box center [80, 529] width 13 height 13
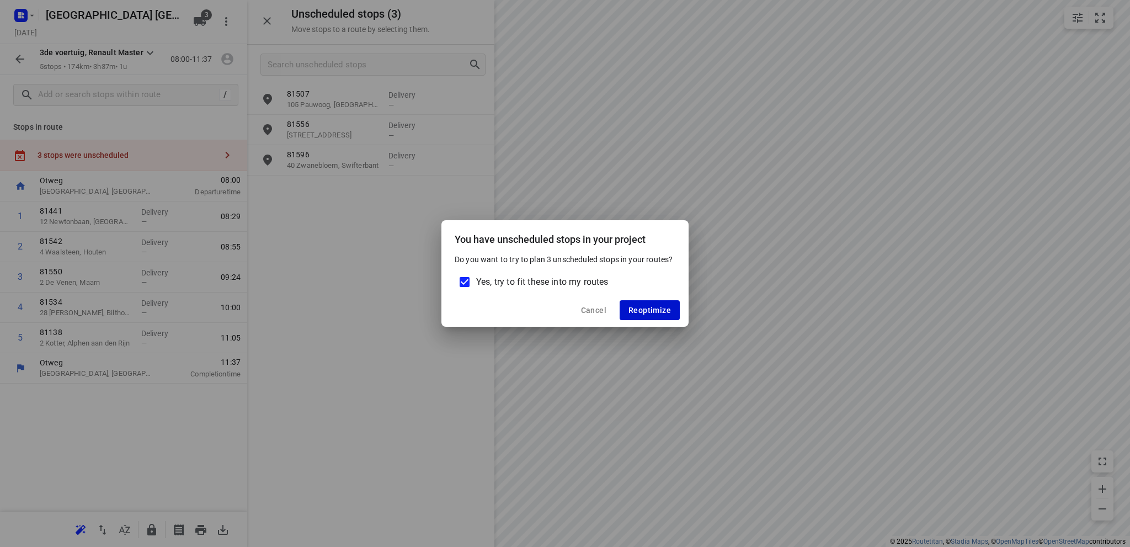
click at [659, 311] on span "Reoptimize" at bounding box center [649, 310] width 42 height 9
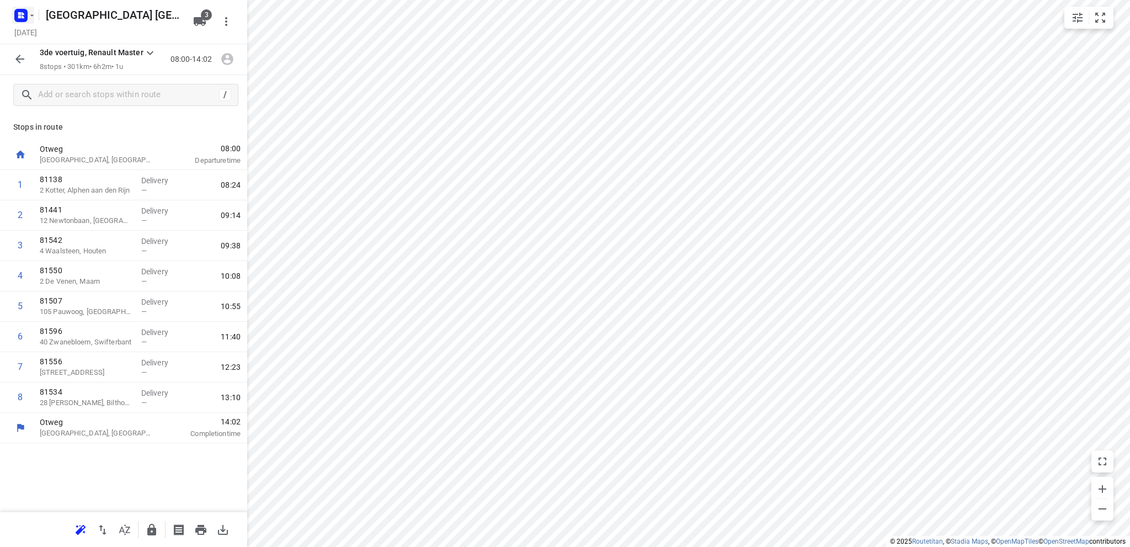
click at [24, 10] on rect "button" at bounding box center [20, 15] width 13 height 13
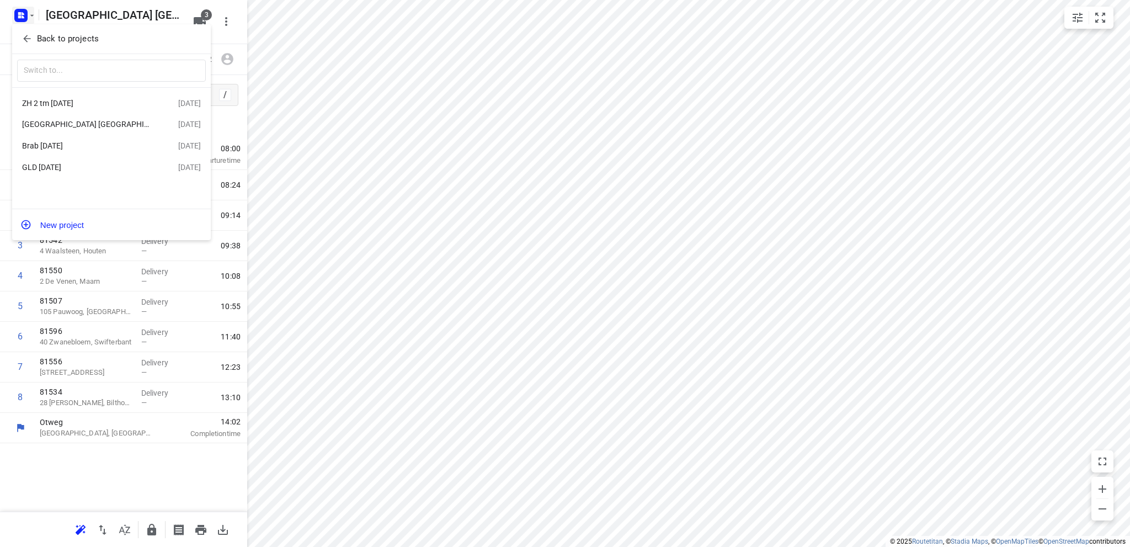
click at [138, 492] on div at bounding box center [565, 273] width 1130 height 547
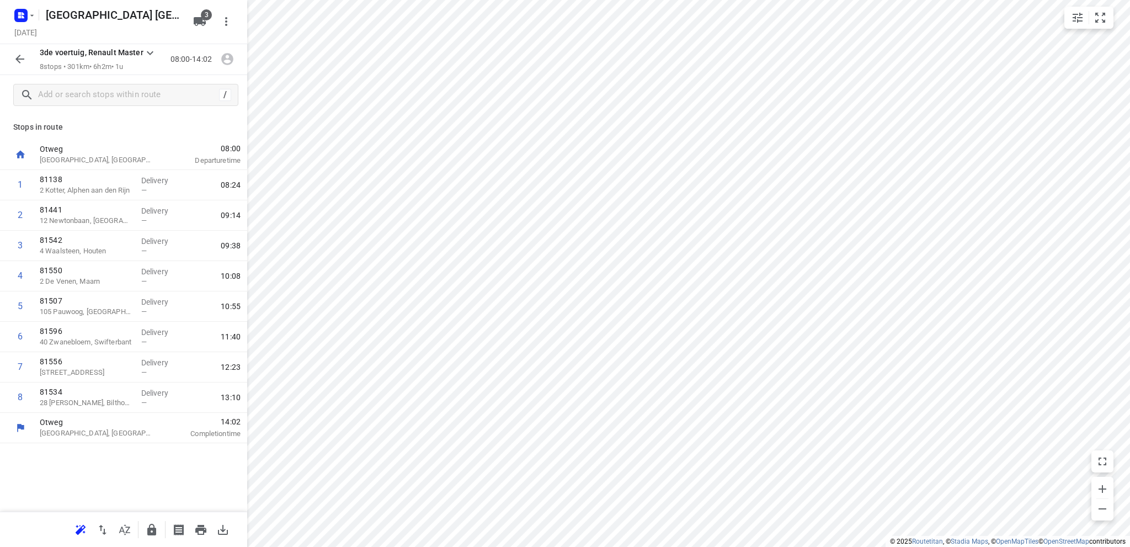
click at [13, 60] on button "button" at bounding box center [20, 59] width 22 height 22
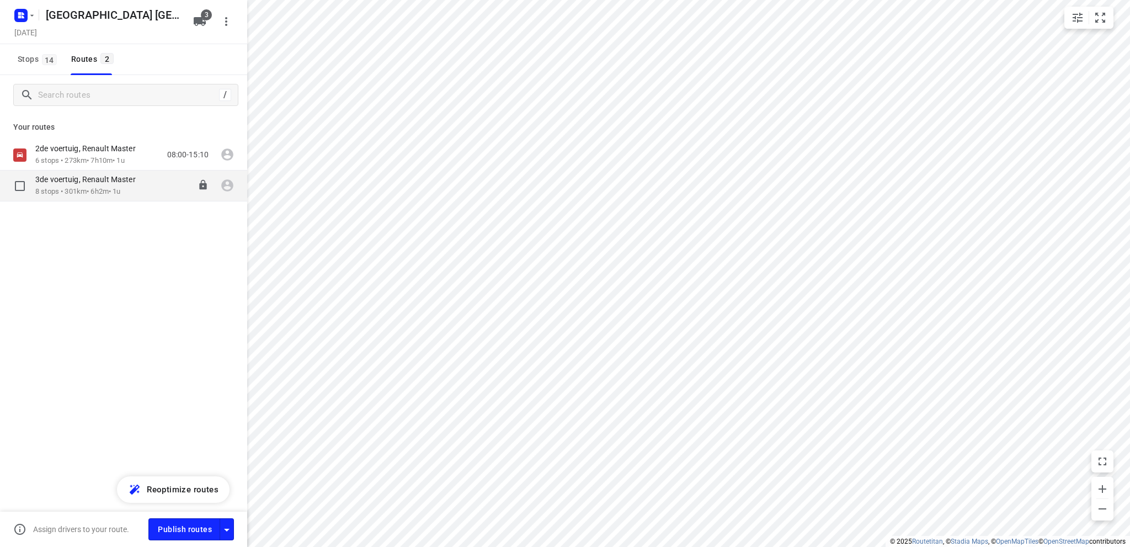
click at [73, 185] on div "3de voertuig, Renault Master" at bounding box center [90, 180] width 111 height 12
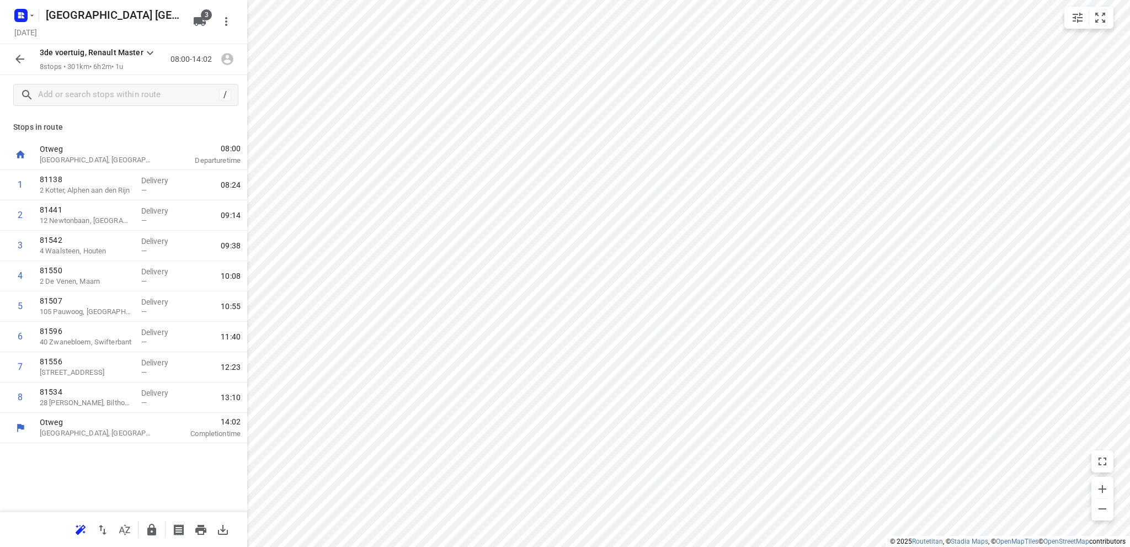
click at [17, 54] on icon "button" at bounding box center [19, 58] width 13 height 13
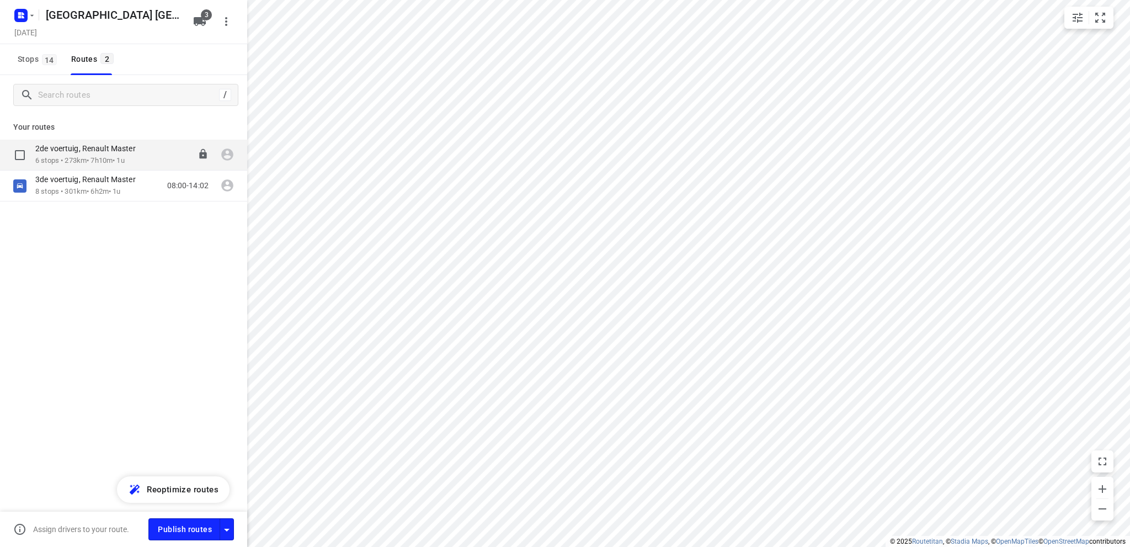
click at [81, 154] on div "2de voertuig, Renault Master" at bounding box center [90, 149] width 111 height 12
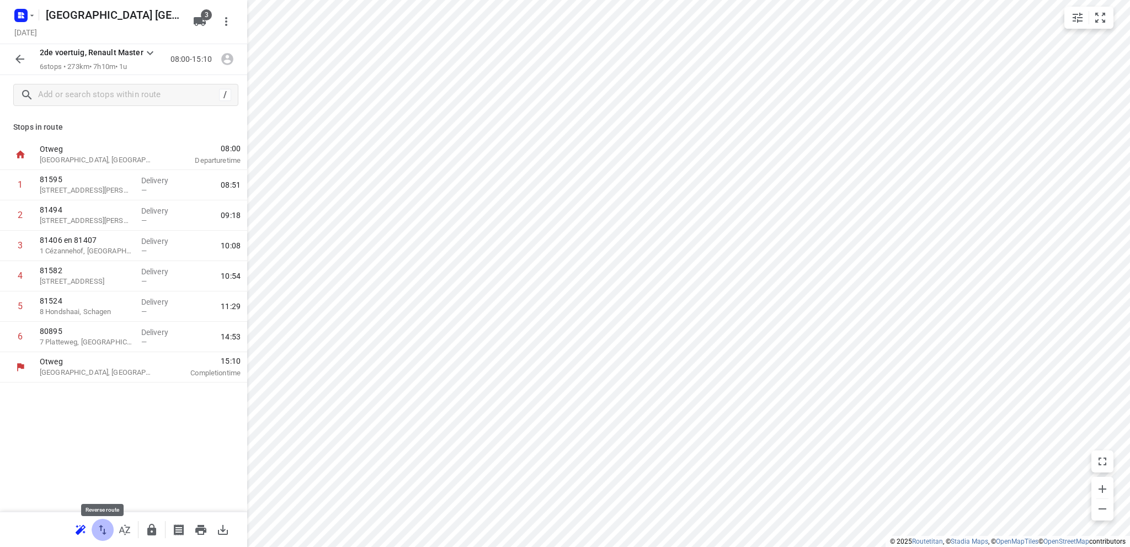
click at [101, 532] on icon "button" at bounding box center [102, 529] width 13 height 13
click at [101, 529] on icon "button" at bounding box center [102, 529] width 13 height 13
drag, startPoint x: 82, startPoint y: 343, endPoint x: 82, endPoint y: 185, distance: 157.2
click at [82, 185] on div "1 81595 9 Hendrik Dienskestraat, Amsterdam Delivery — 08:51 2 81494 275 Van Bee…" at bounding box center [123, 261] width 247 height 182
click at [12, 58] on button "button" at bounding box center [20, 59] width 22 height 22
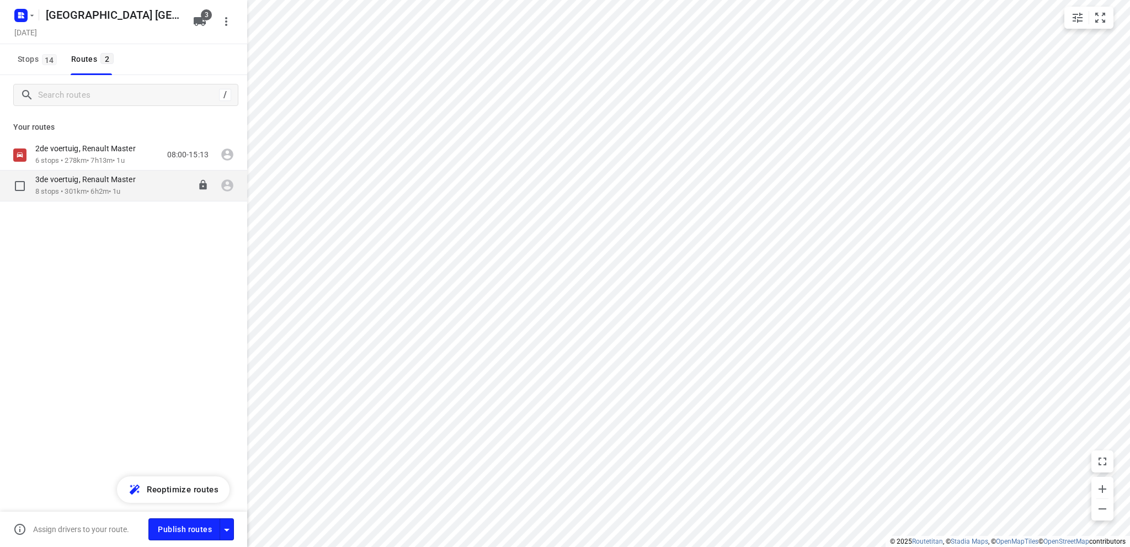
click at [72, 185] on div "3de voertuig, Renault Master" at bounding box center [90, 180] width 111 height 12
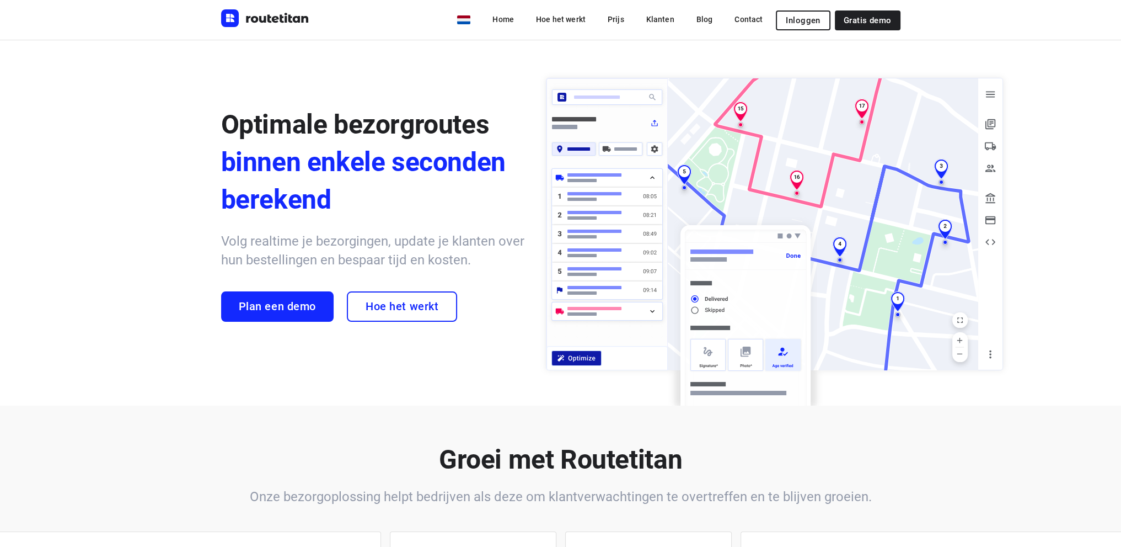
click at [818, 19] on span "Inloggen" at bounding box center [803, 20] width 34 height 9
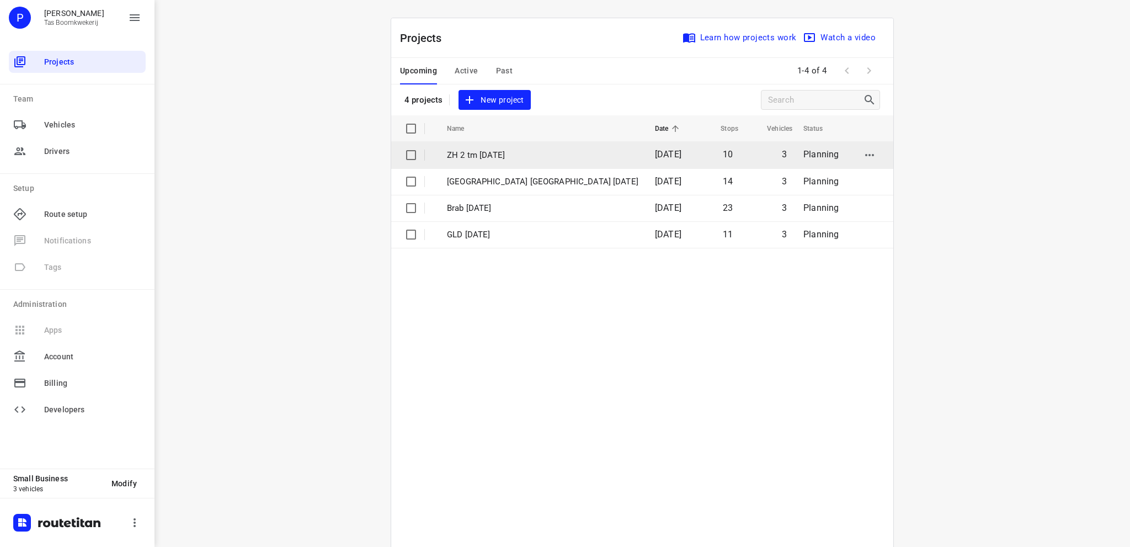
click at [462, 147] on td "ZH 2 tm [DATE]" at bounding box center [541, 155] width 210 height 26
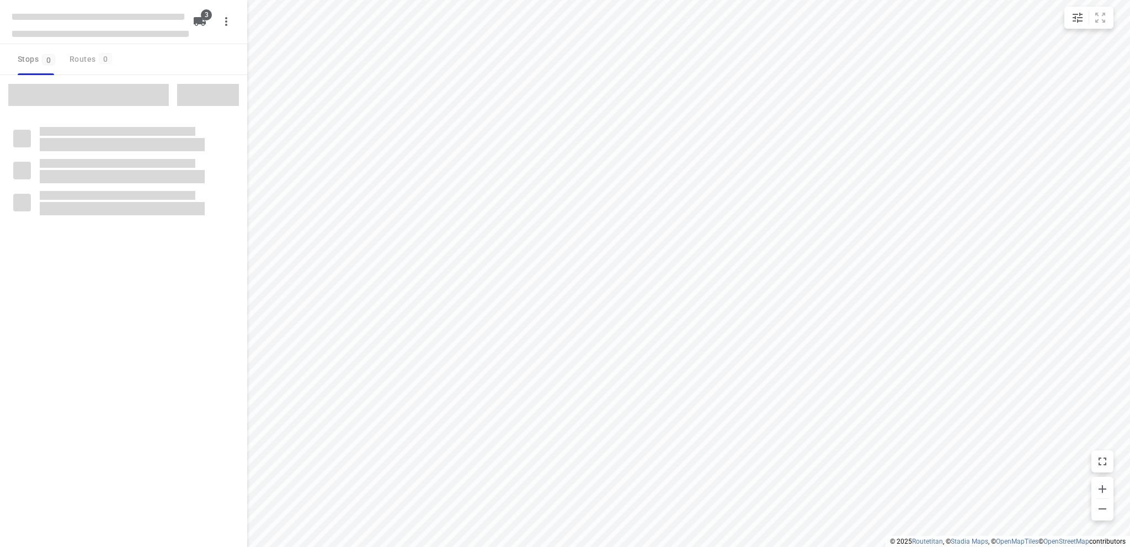
type input "distance"
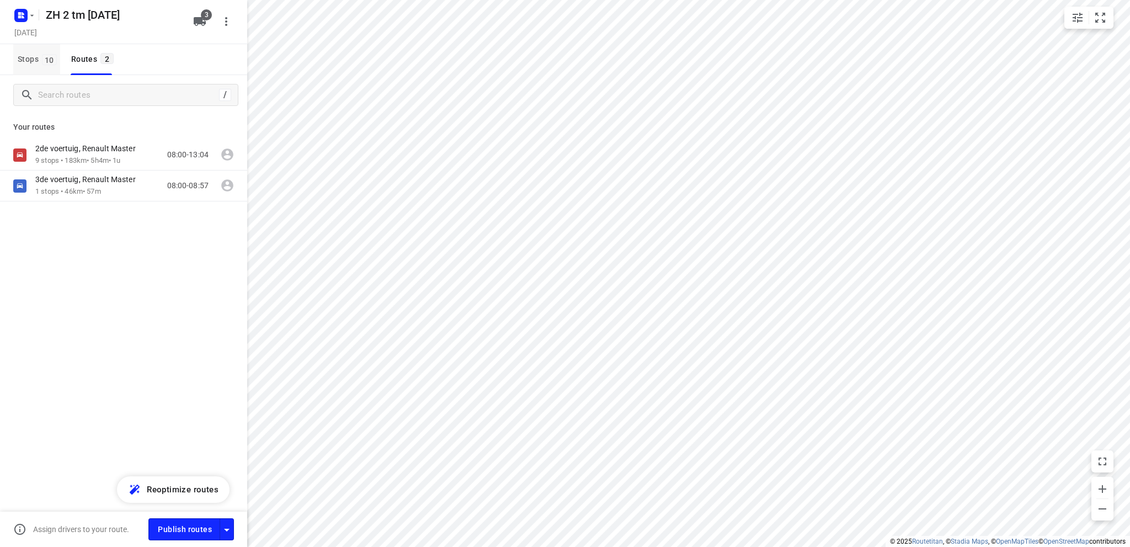
click at [28, 58] on span "Stops 10" at bounding box center [39, 59] width 42 height 14
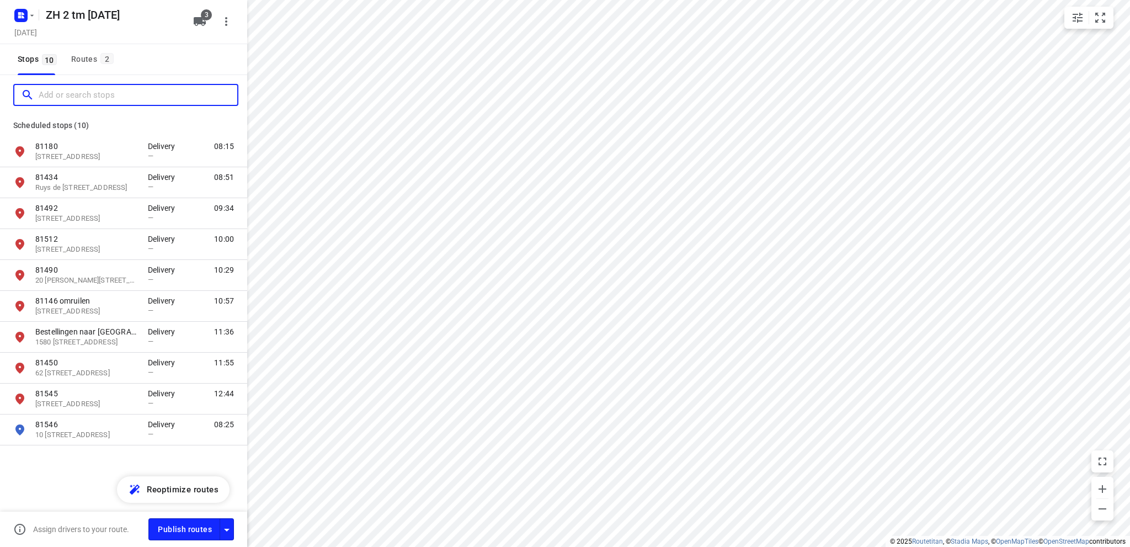
click at [56, 94] on input "Add or search stops" at bounding box center [138, 95] width 199 height 17
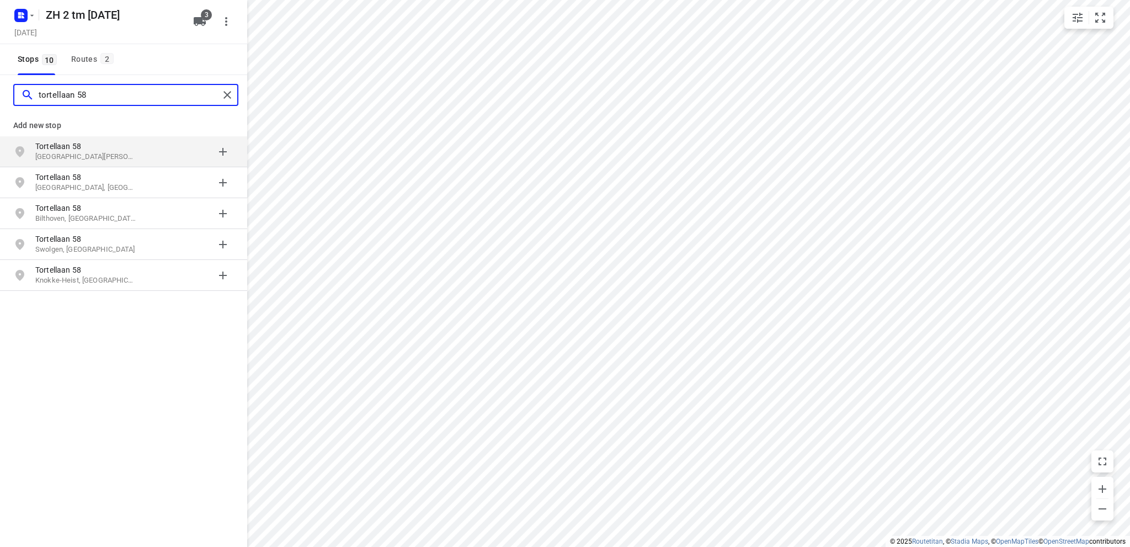
type input "tortellaan 58"
click at [63, 152] on p "[GEOGRAPHIC_DATA][PERSON_NAME], [GEOGRAPHIC_DATA]" at bounding box center [85, 157] width 101 height 10
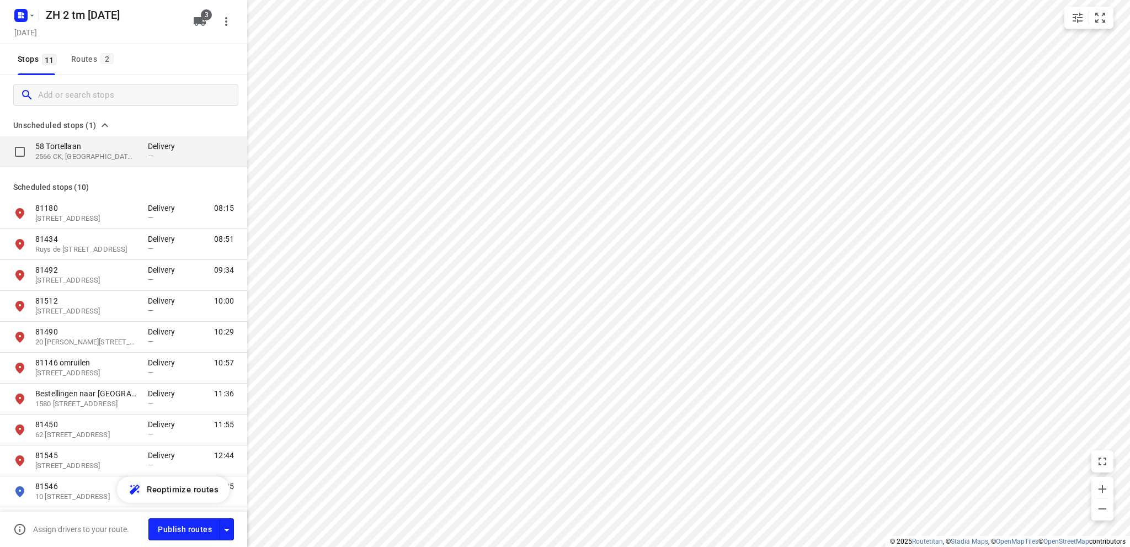
click at [75, 153] on p "2566 CK, [GEOGRAPHIC_DATA][PERSON_NAME][GEOGRAPHIC_DATA]" at bounding box center [85, 157] width 101 height 10
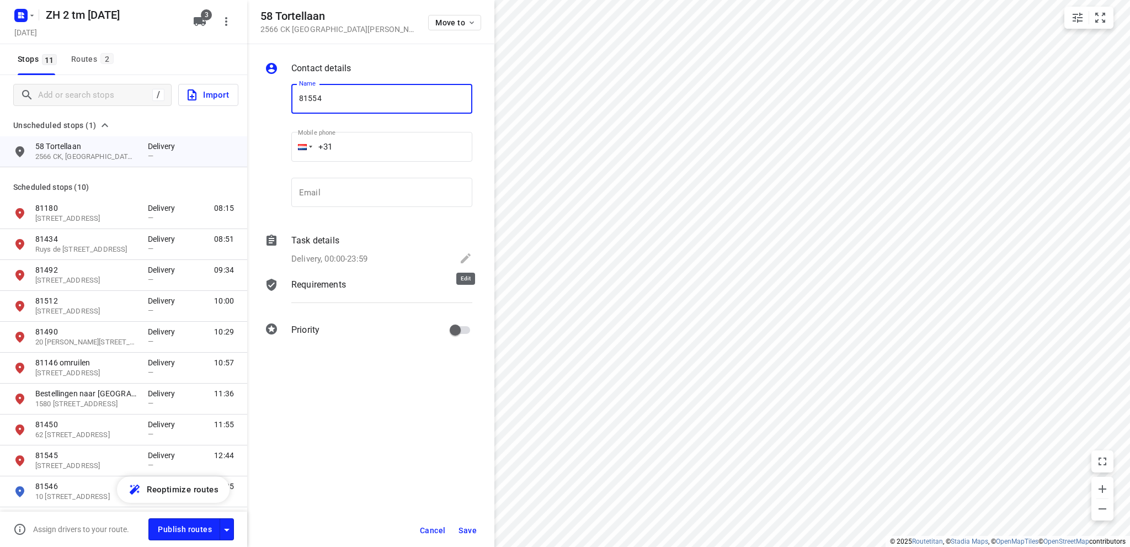
type input "81554"
click at [465, 254] on icon at bounding box center [465, 258] width 13 height 13
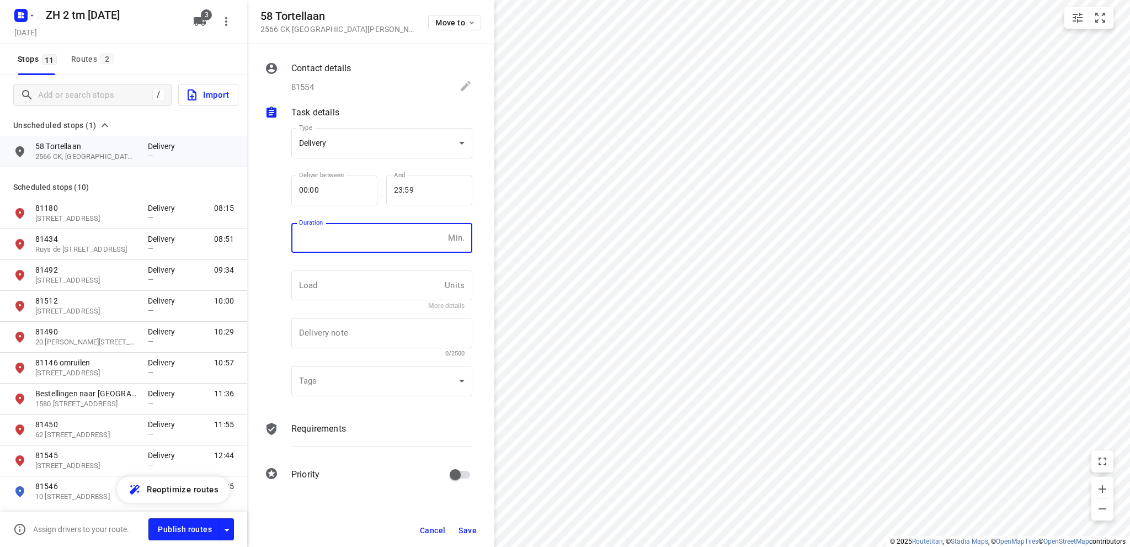
click at [344, 231] on input "number" at bounding box center [367, 238] width 152 height 30
type input "10"
click at [467, 525] on button "Save" at bounding box center [467, 530] width 27 height 20
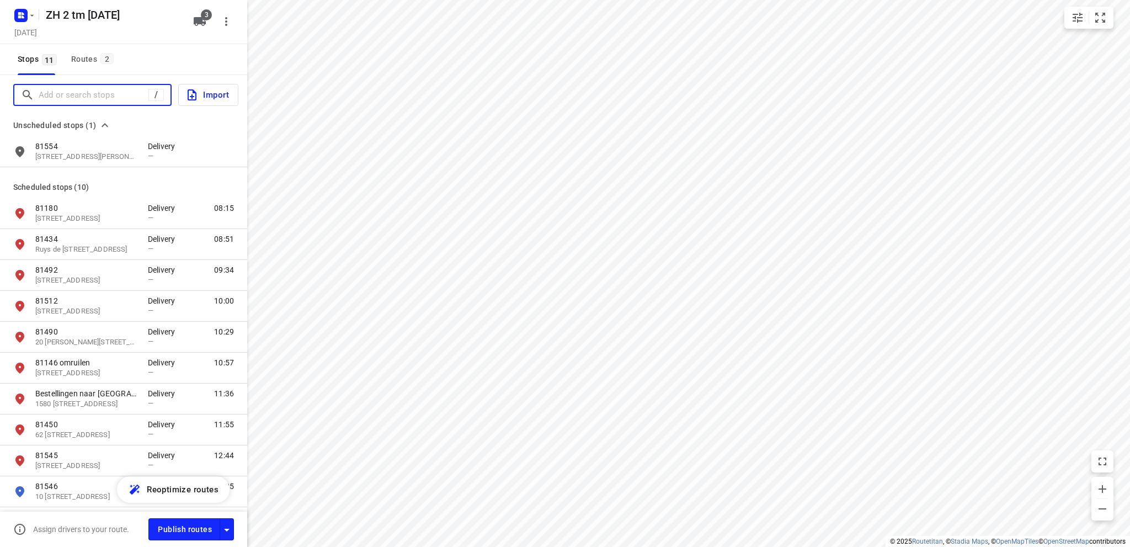
click at [105, 94] on input "Add or search stops" at bounding box center [94, 95] width 110 height 17
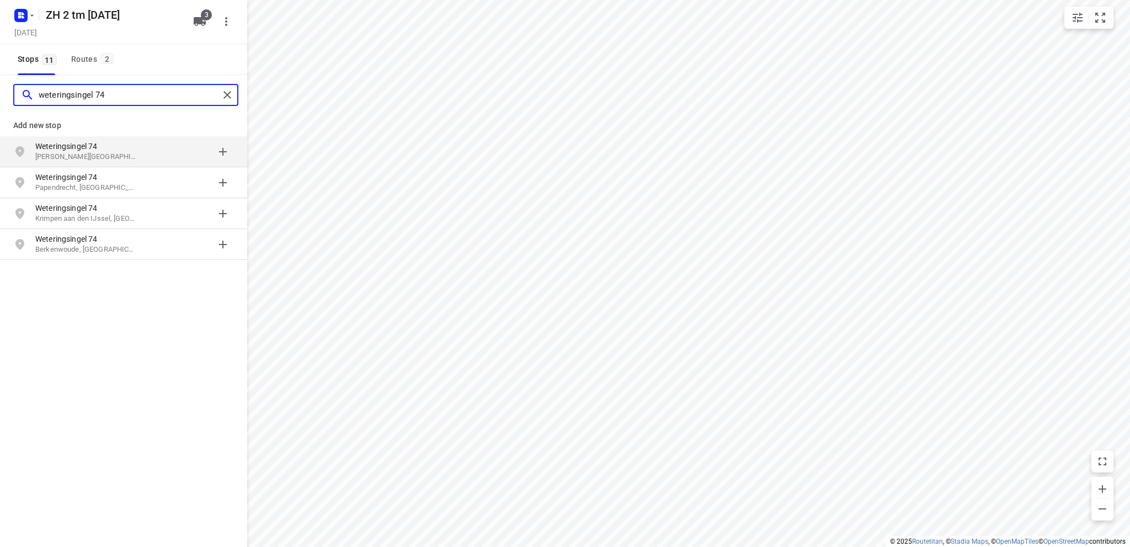
type input "weteringsingel 74"
click at [99, 148] on p "Weteringsingel 74" at bounding box center [85, 146] width 101 height 11
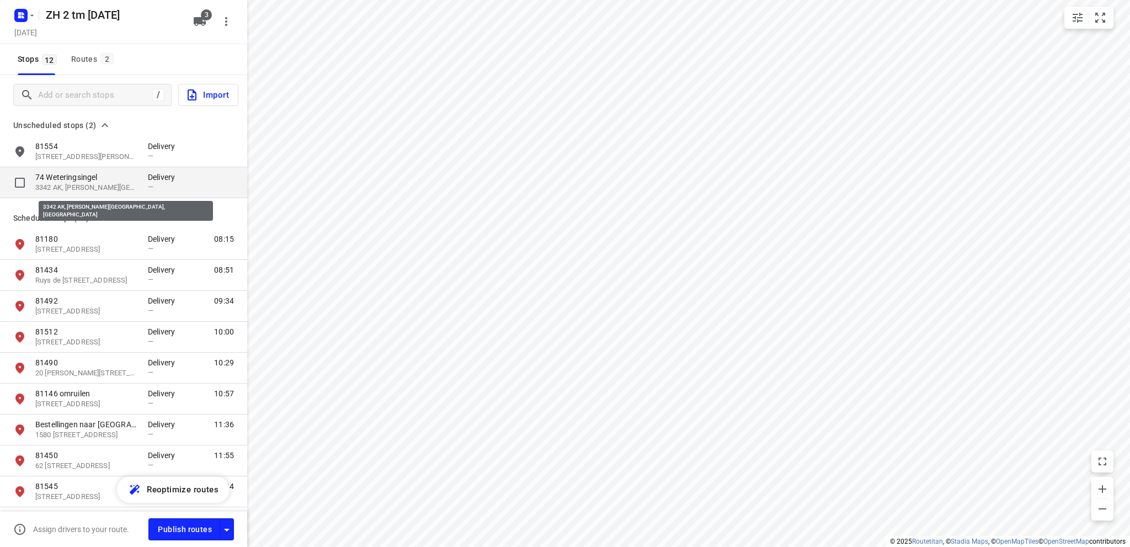
click at [101, 184] on p "3342 AK, [PERSON_NAME][GEOGRAPHIC_DATA], [GEOGRAPHIC_DATA]" at bounding box center [85, 188] width 101 height 10
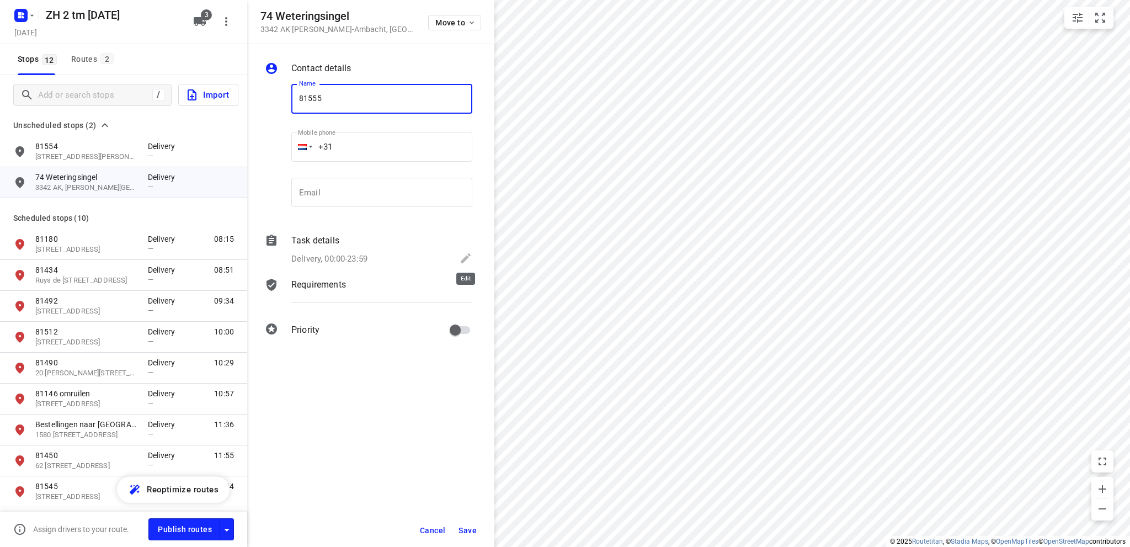
type input "81555"
click at [466, 258] on icon at bounding box center [466, 258] width 10 height 10
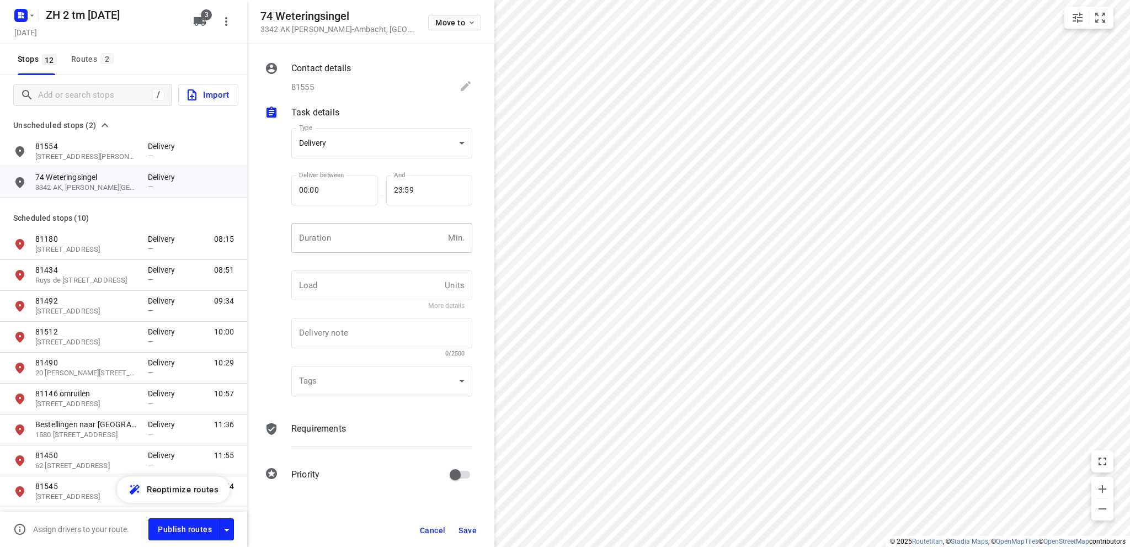
click at [359, 243] on input "number" at bounding box center [367, 238] width 152 height 30
type input "10"
click at [467, 526] on span "Save" at bounding box center [467, 530] width 18 height 9
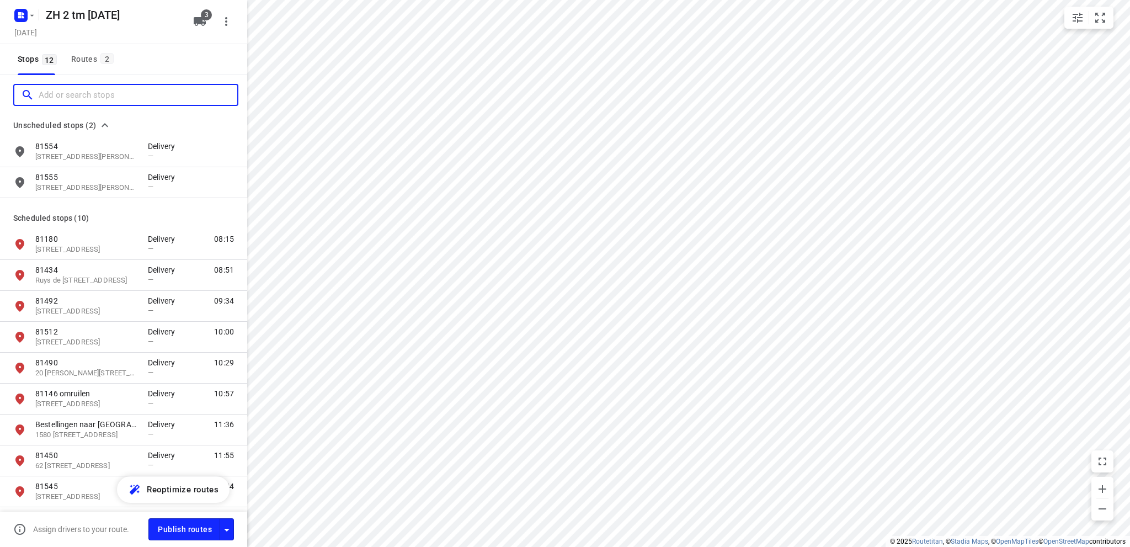
click at [62, 92] on input "Add or search stops" at bounding box center [138, 95] width 199 height 17
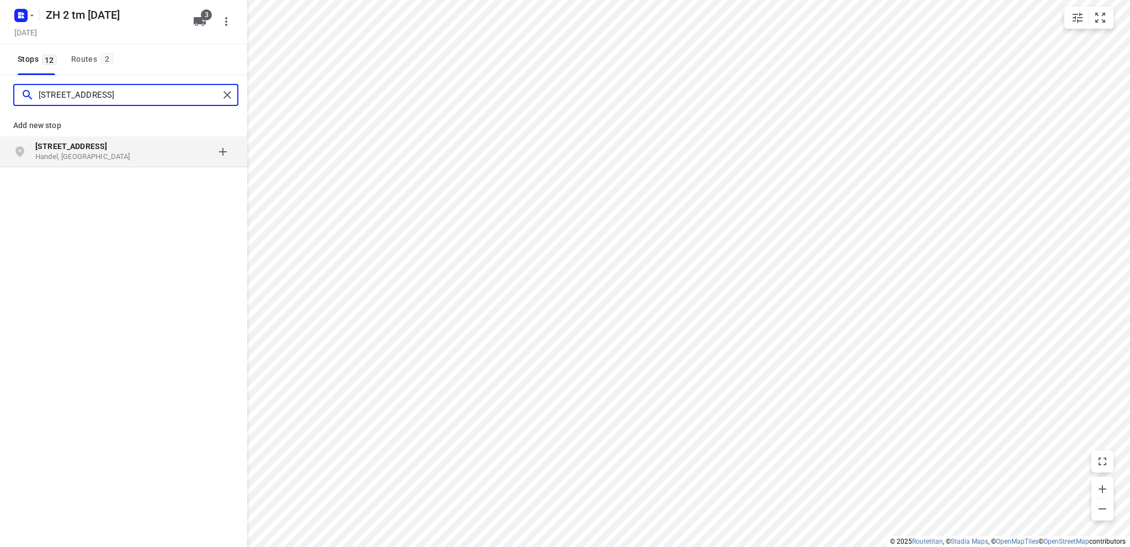
type input "[STREET_ADDRESS]"
click at [84, 154] on p "Handel, [GEOGRAPHIC_DATA]" at bounding box center [85, 157] width 101 height 10
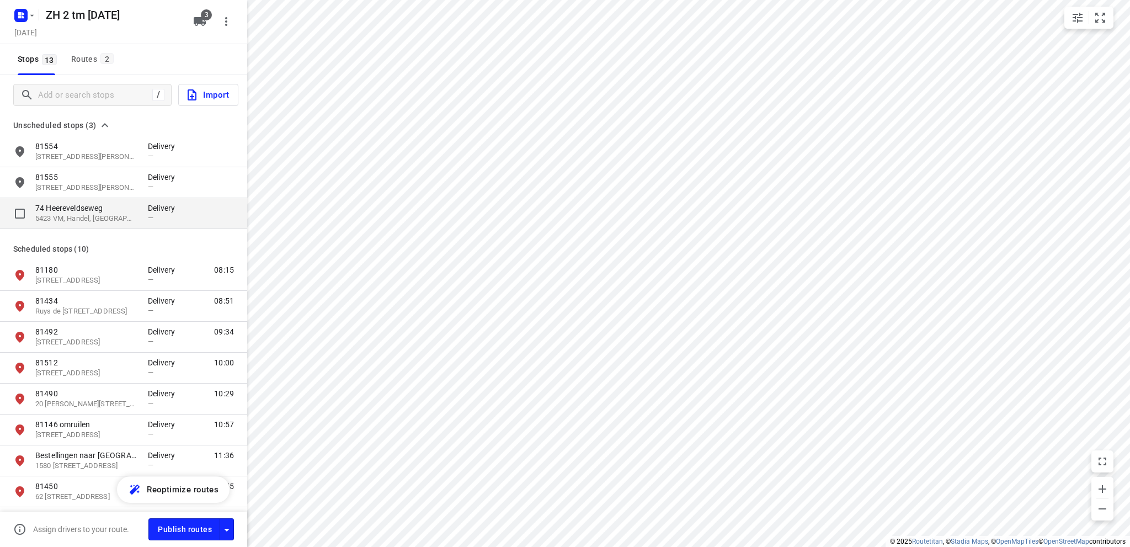
click at [73, 216] on p "5423 VM, Handel, [GEOGRAPHIC_DATA]" at bounding box center [85, 218] width 101 height 10
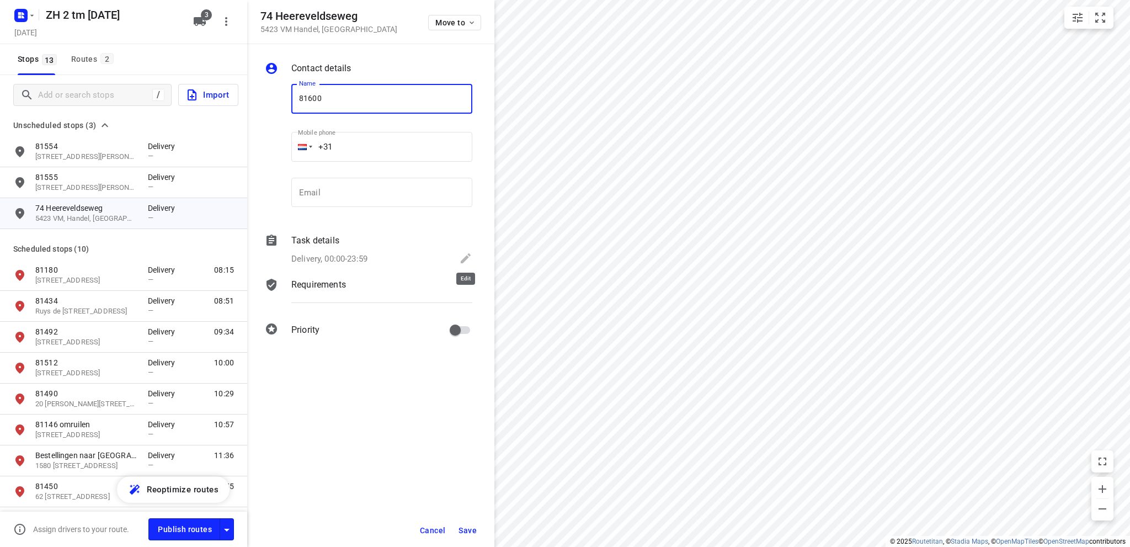
type input "81600"
click at [464, 260] on icon at bounding box center [466, 258] width 10 height 10
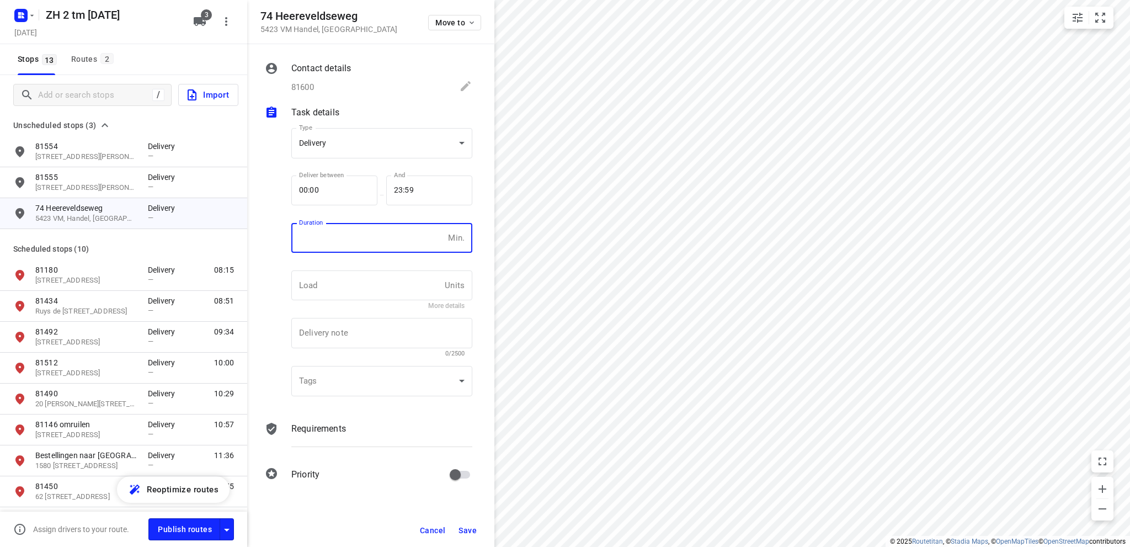
click at [346, 242] on input "number" at bounding box center [367, 238] width 152 height 30
type input "10"
click at [467, 526] on span "Save" at bounding box center [467, 530] width 18 height 9
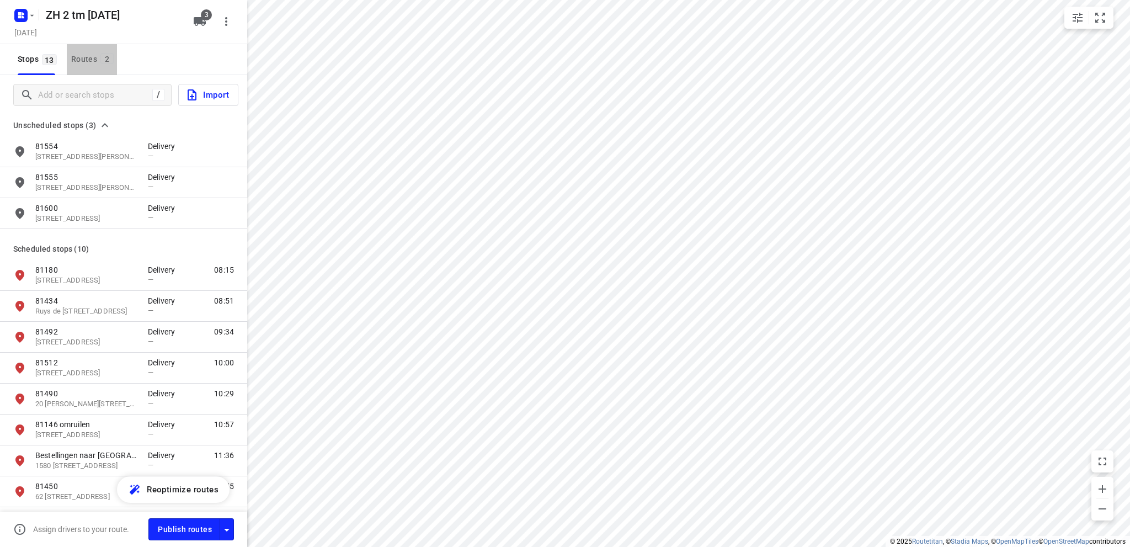
click at [77, 58] on div "Routes 2" at bounding box center [94, 59] width 46 height 14
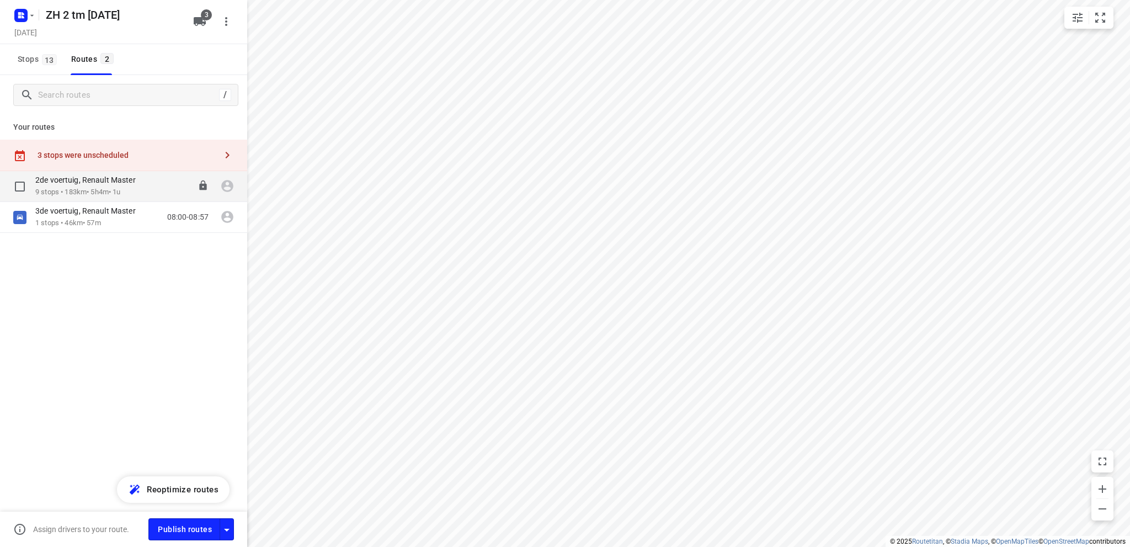
click at [63, 185] on div "2de voertuig, Renault Master" at bounding box center [90, 181] width 111 height 12
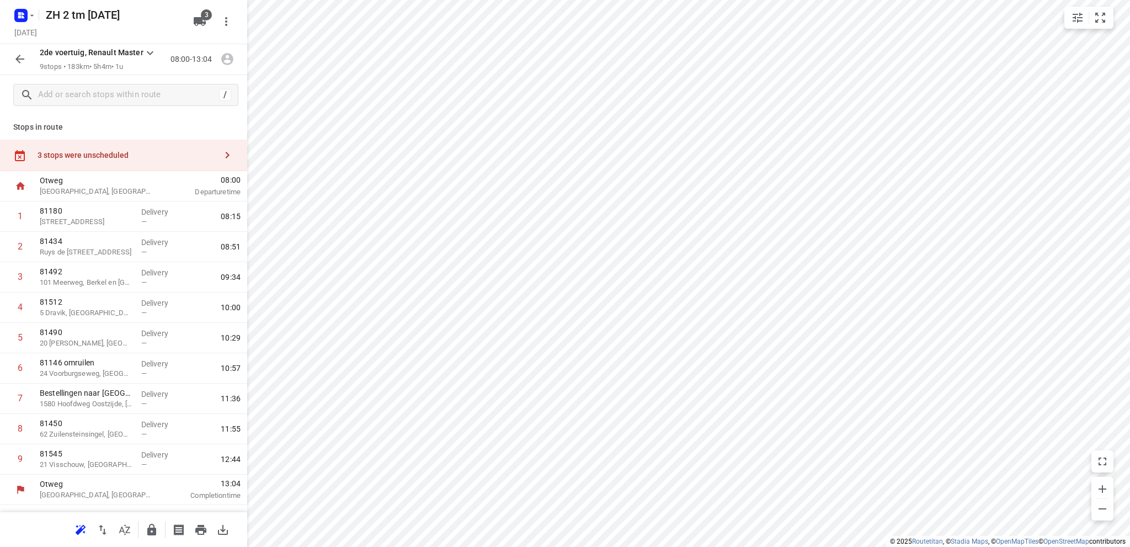
click at [88, 152] on div "3 stops were unscheduled" at bounding box center [127, 155] width 179 height 9
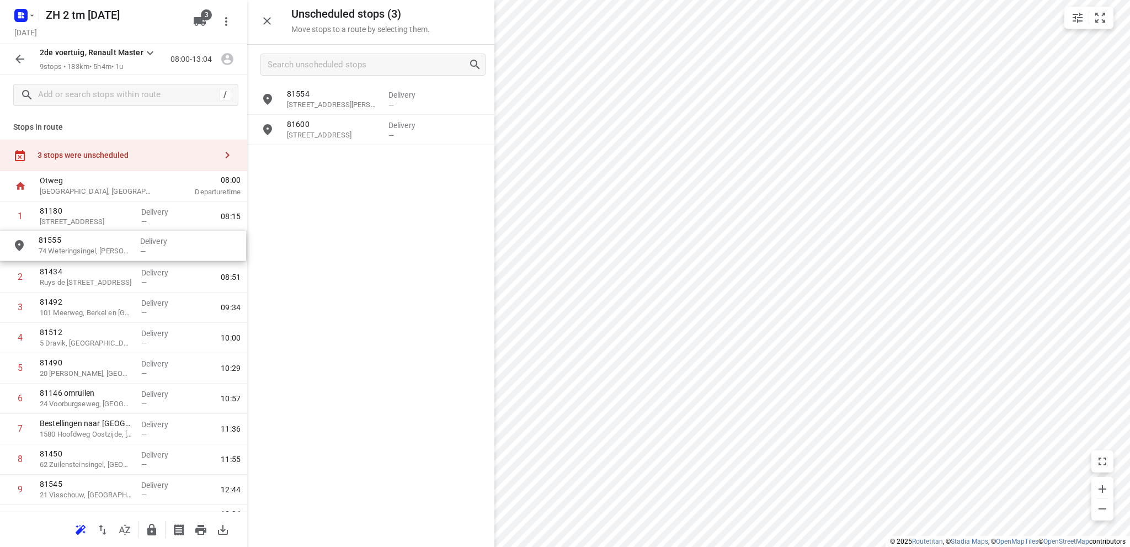
drag, startPoint x: 335, startPoint y: 136, endPoint x: 83, endPoint y: 254, distance: 279.1
click at [857, 546] on html "i © 2025 Routetitan , © Stadia Maps , © OpenMapTiles © OpenStreetMap contributo…" at bounding box center [565, 273] width 1130 height 547
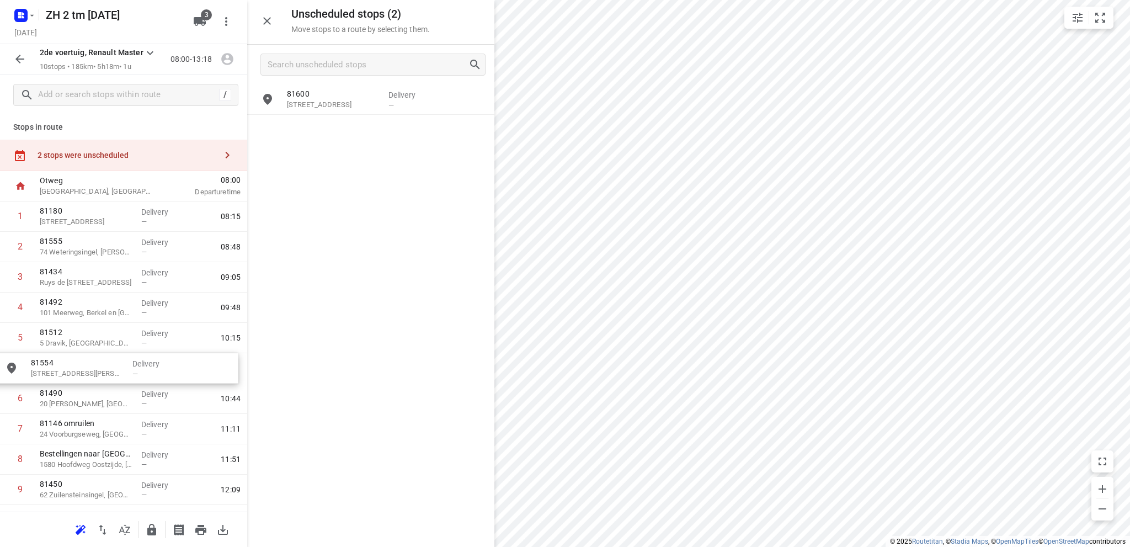
drag, startPoint x: 327, startPoint y: 105, endPoint x: 66, endPoint y: 376, distance: 376.0
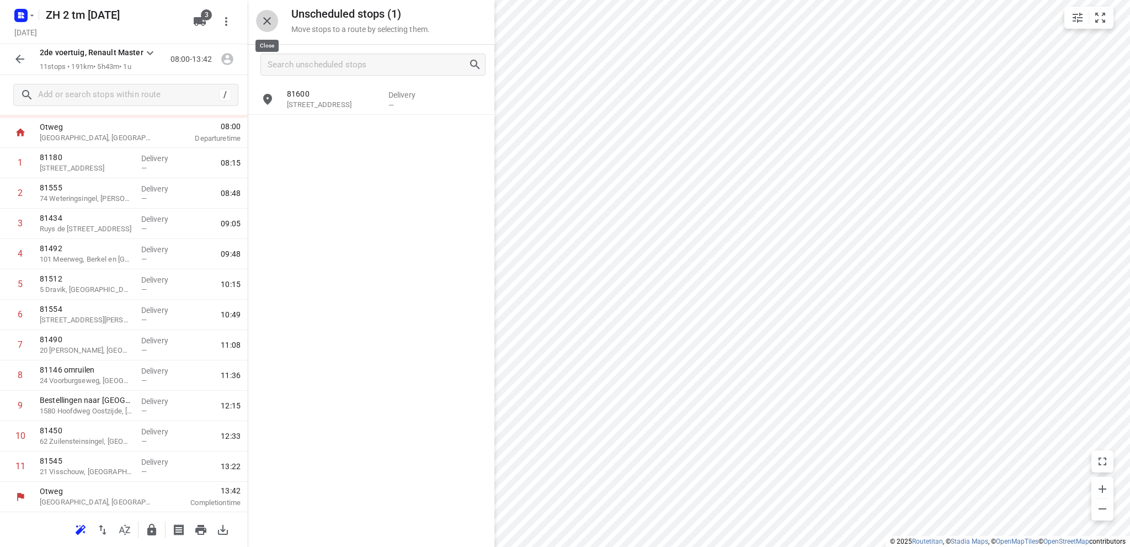
click at [270, 18] on icon "button" at bounding box center [267, 21] width 8 height 8
